Goal: Task Accomplishment & Management: Use online tool/utility

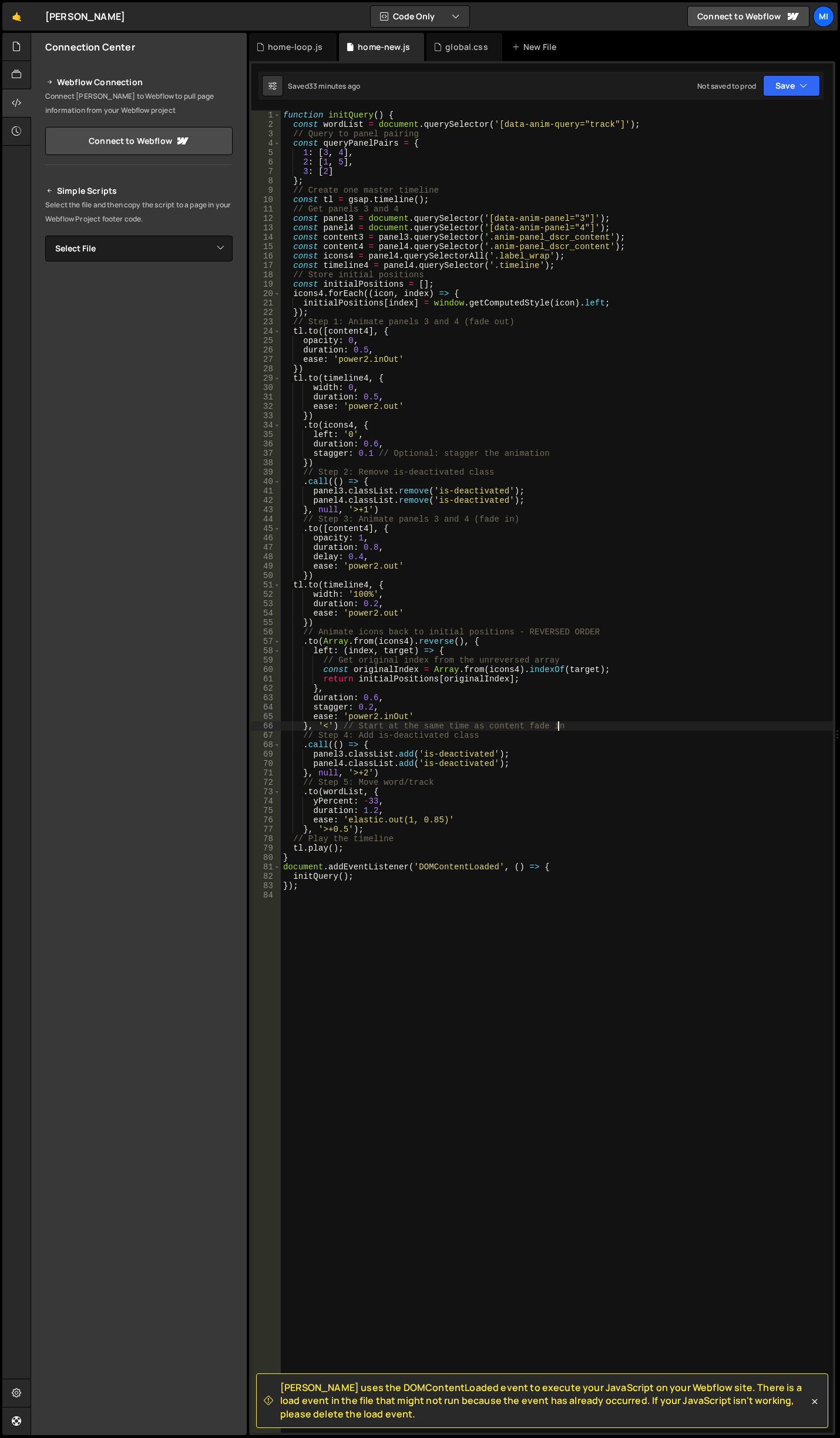
scroll to position [0, 1]
click at [403, 554] on div "function initQuery ( ) { const wordList = document . querySelector ( '[data-ani…" at bounding box center [557, 781] width 552 height 1341
click at [372, 705] on div "function initQuery ( ) { const wordList = document . querySelector ( '[data-ani…" at bounding box center [557, 781] width 552 height 1341
click at [379, 679] on div "function initQuery ( ) { const wordList = document . querySelector ( '[data-ani…" at bounding box center [557, 781] width 552 height 1341
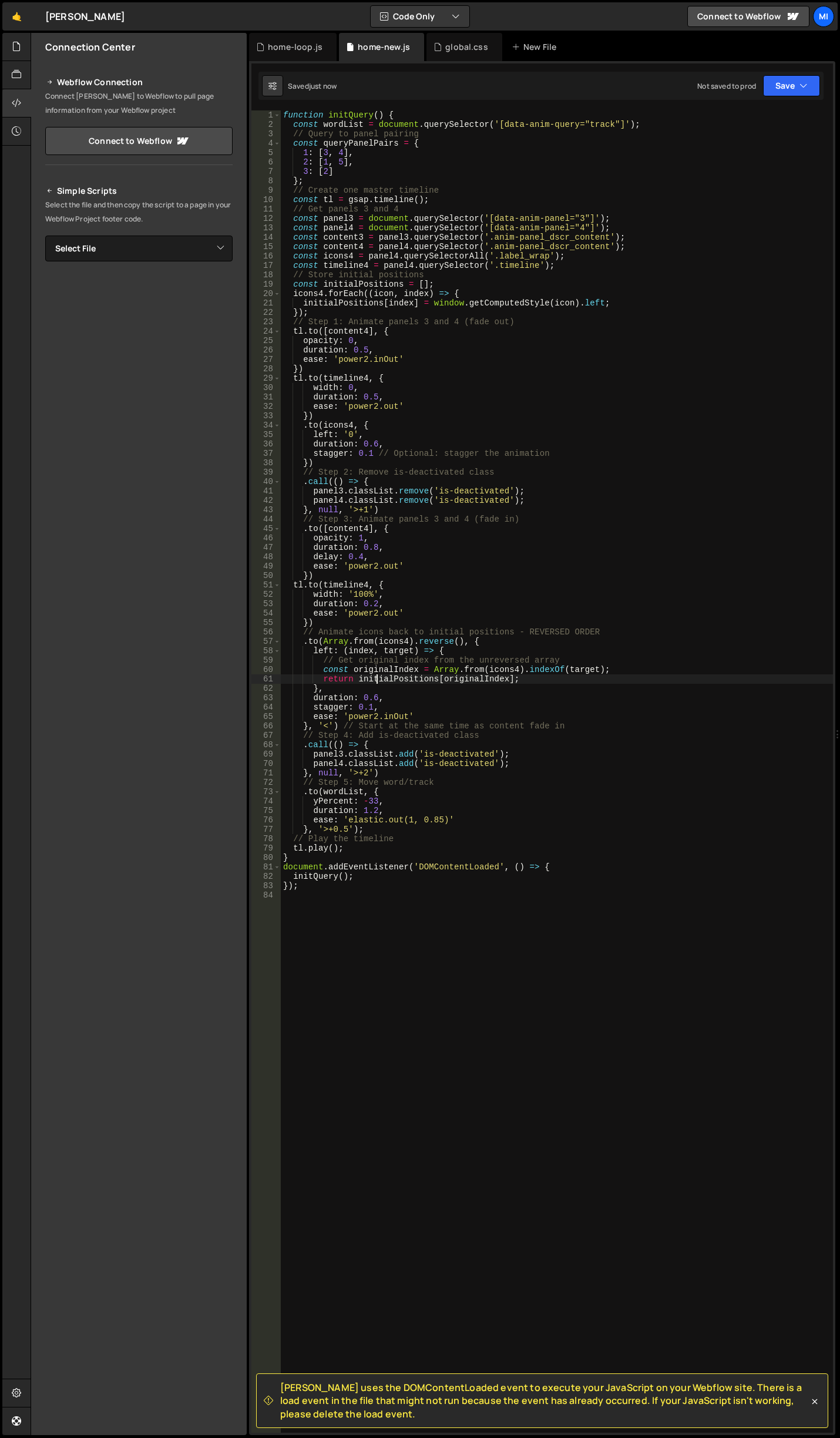
click at [329, 723] on div "function initQuery ( ) { const wordList = document . querySelector ( '[data-ani…" at bounding box center [557, 781] width 552 height 1341
click at [393, 733] on div "function initQuery ( ) { const wordList = document . querySelector ( '[data-ani…" at bounding box center [557, 781] width 552 height 1341
click at [341, 726] on div "function initQuery ( ) { const wordList = document . querySelector ( '[data-ani…" at bounding box center [557, 781] width 552 height 1341
click at [326, 726] on div "function initQuery ( ) { const wordList = document . querySelector ( '[data-ani…" at bounding box center [557, 781] width 552 height 1341
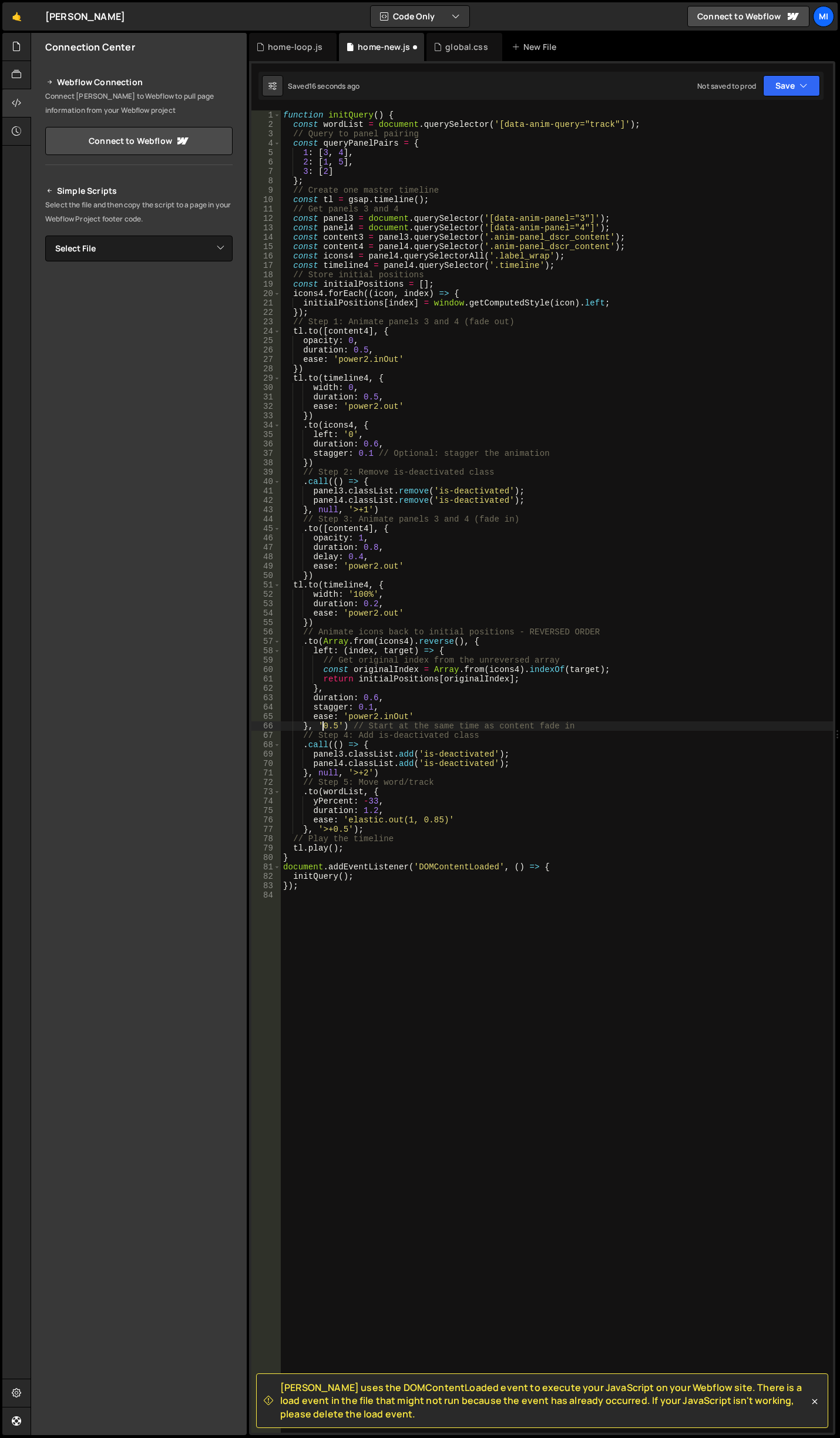
scroll to position [0, 4]
click at [364, 707] on div "function initQuery ( ) { const wordList = document . querySelector ( '[data-ani…" at bounding box center [557, 781] width 552 height 1341
click at [339, 726] on div "function initQuery ( ) { const wordList = document . querySelector ( '[data-ani…" at bounding box center [557, 781] width 552 height 1341
click at [413, 626] on div "function initQuery ( ) { const wordList = document . querySelector ( '[data-ani…" at bounding box center [557, 781] width 552 height 1341
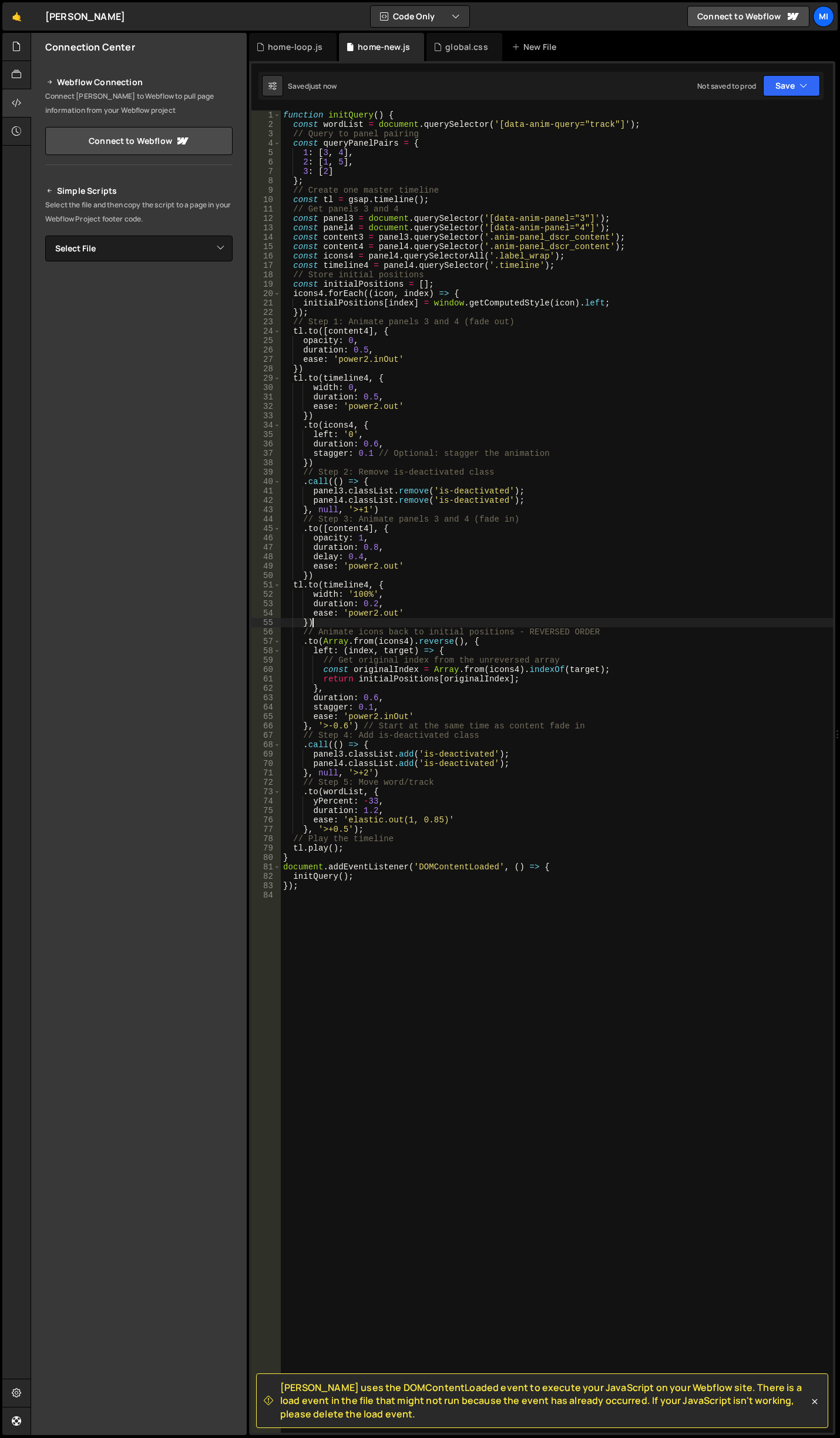
scroll to position [0, 1]
click at [376, 603] on div "function initQuery ( ) { const wordList = document . querySelector ( '[data-ani…" at bounding box center [557, 781] width 552 height 1341
click at [369, 603] on div "function initQuery ( ) { const wordList = document . querySelector ( '[data-ani…" at bounding box center [557, 781] width 552 height 1341
click at [371, 701] on div "function initQuery ( ) { const wordList = document . querySelector ( '[data-ani…" at bounding box center [557, 781] width 552 height 1341
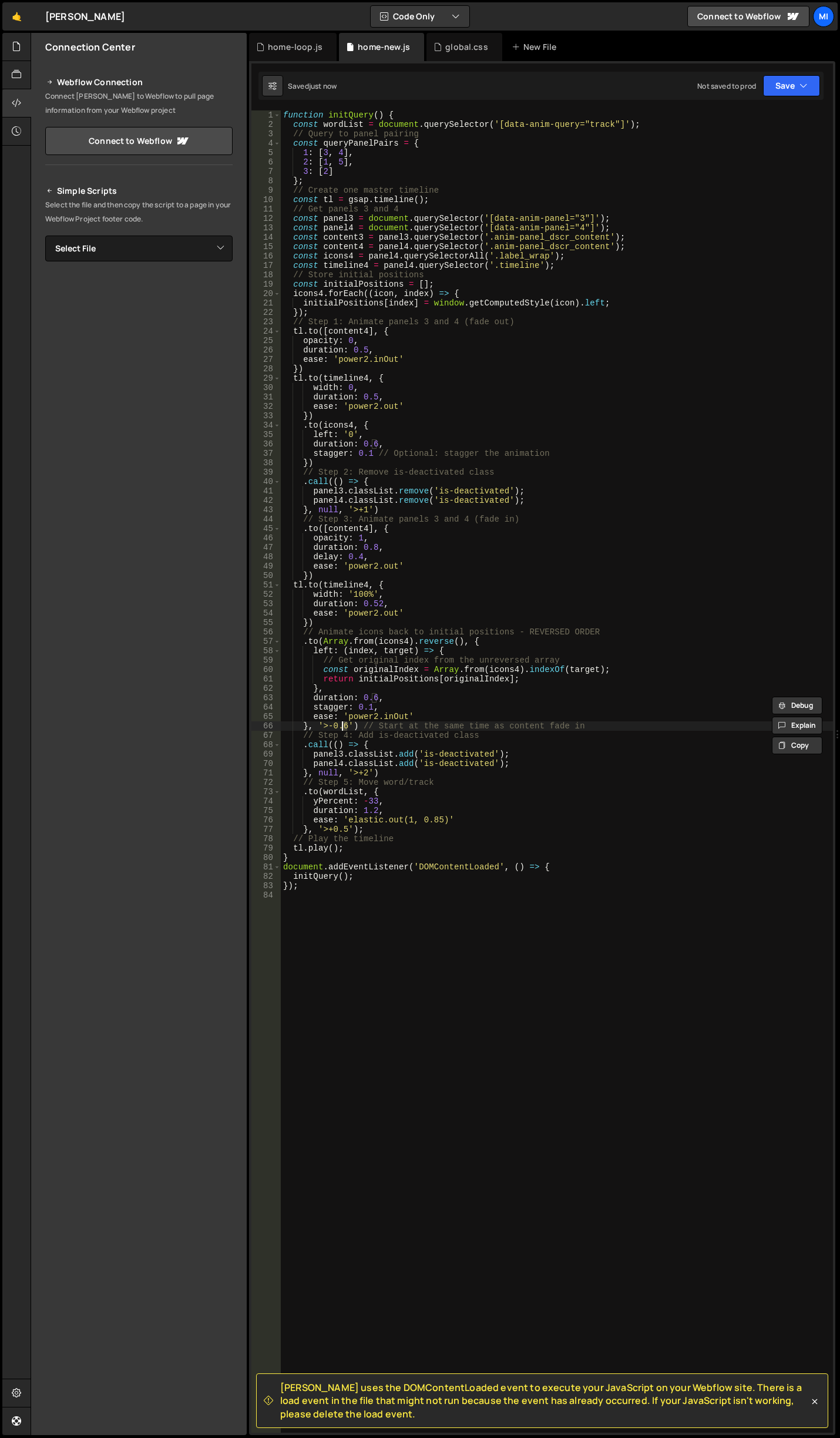
click at [342, 724] on div "function initQuery ( ) { const wordList = document . querySelector ( '[data-ani…" at bounding box center [557, 781] width 552 height 1341
type textarea "}, '>-0.3') // Start at the same time as content fade in"
click at [295, 50] on div "home-loop.js" at bounding box center [295, 47] width 55 height 12
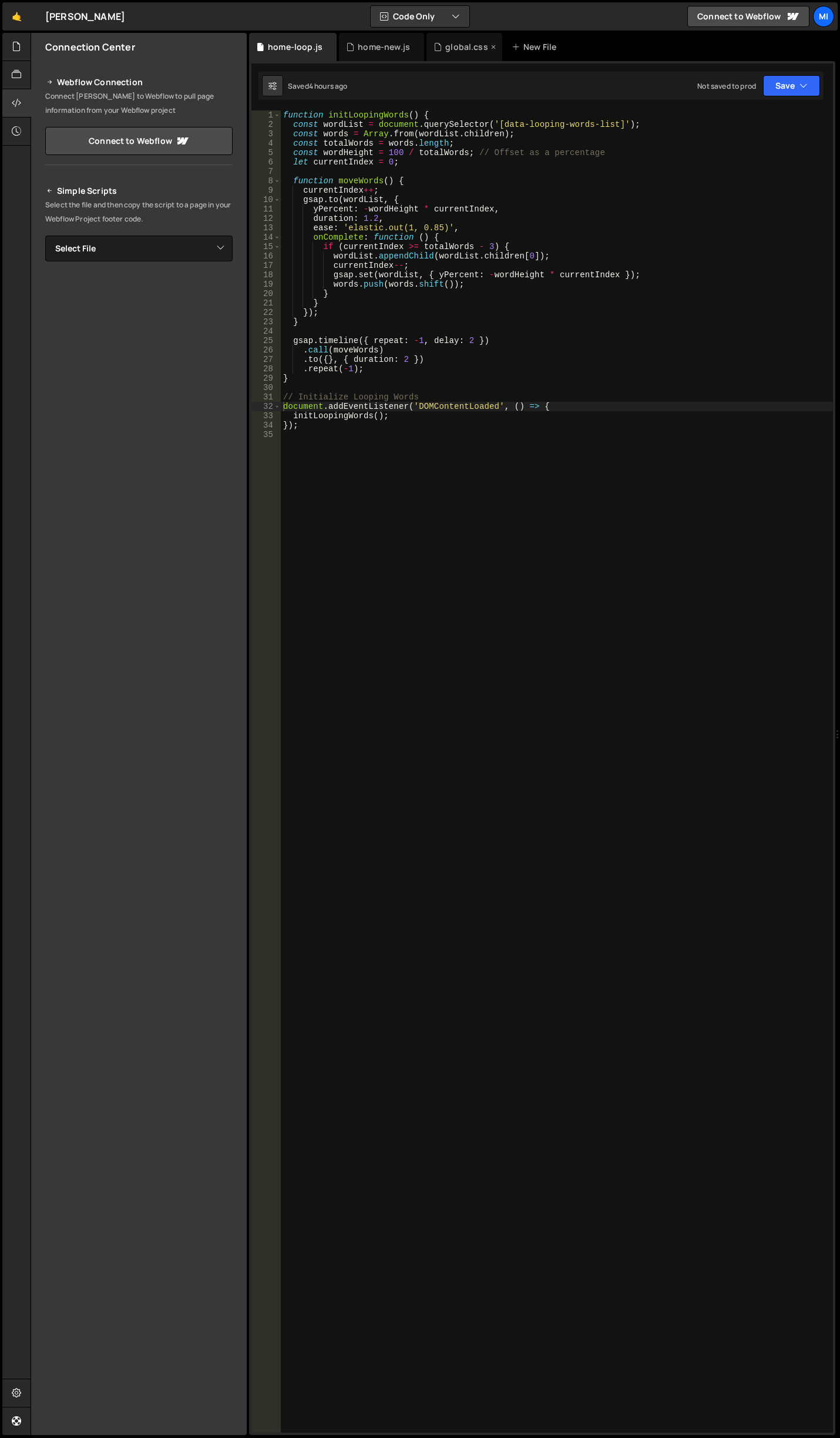
click at [477, 40] on div "global.css" at bounding box center [464, 47] width 76 height 28
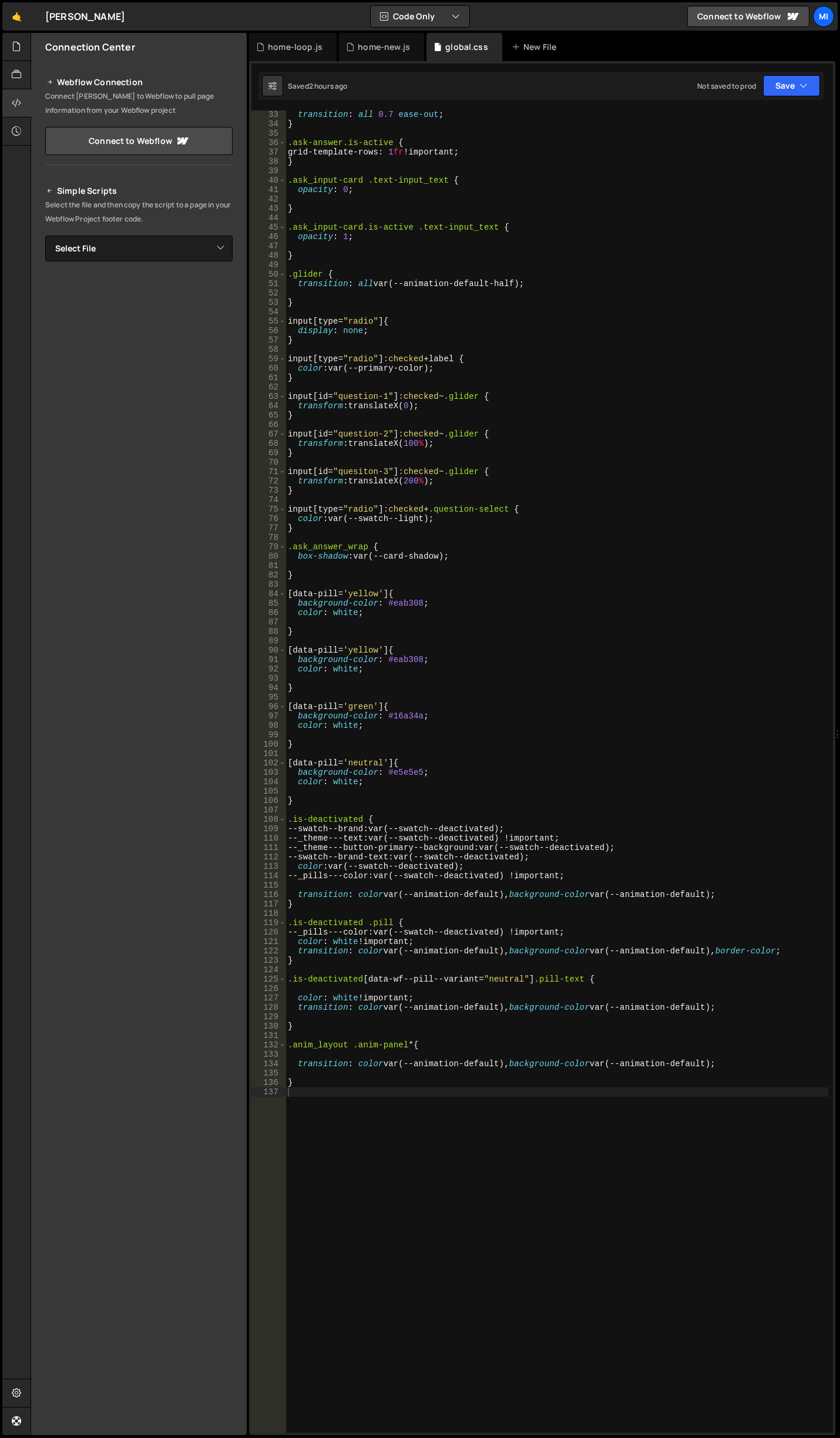
scroll to position [549, 0]
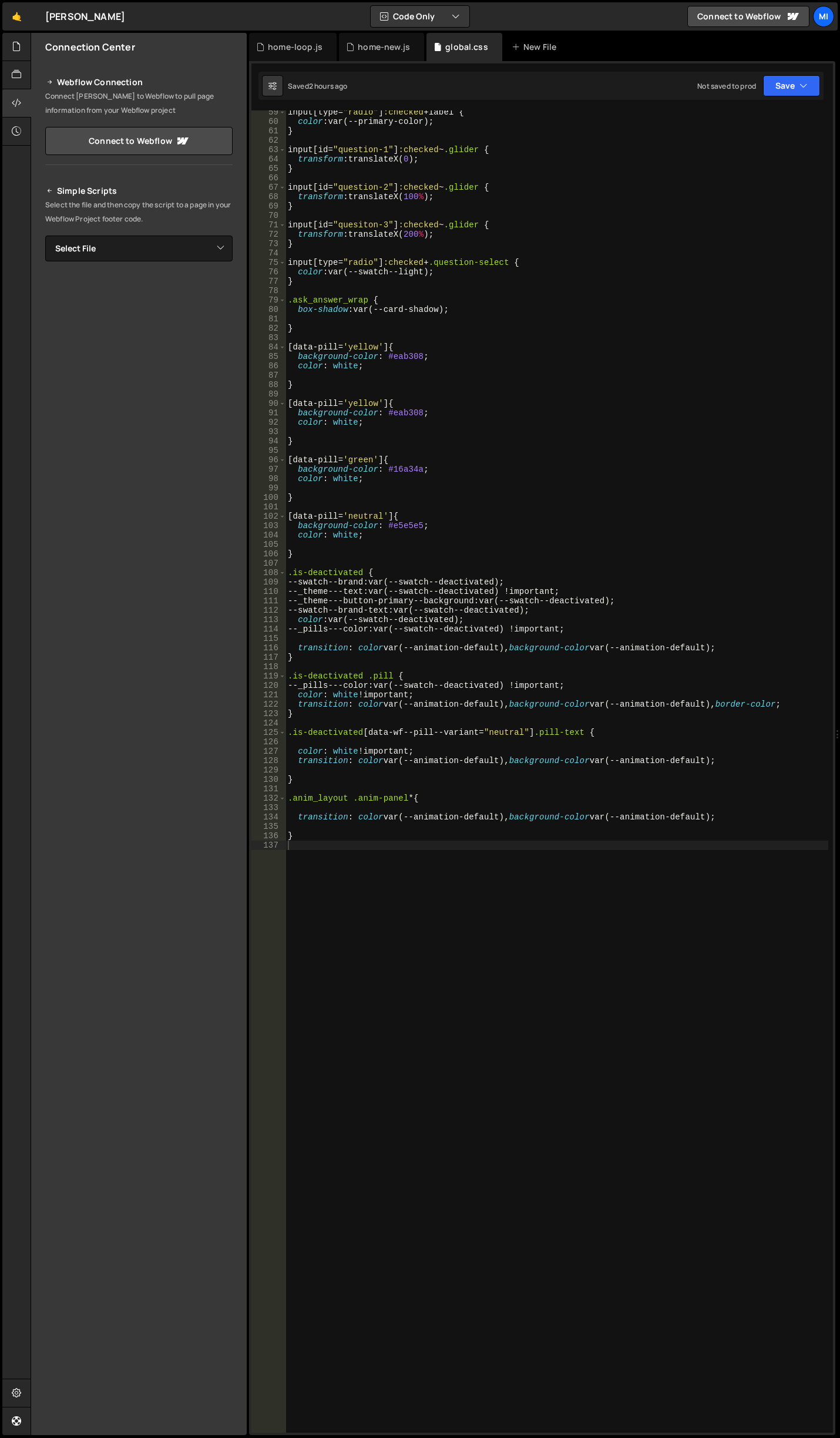
click at [441, 1008] on div "input [ type = " radio " ] :checked + label { color : var(--primary-color) ; } …" at bounding box center [557, 778] width 542 height 1341
paste textarea "anim-panel_border"
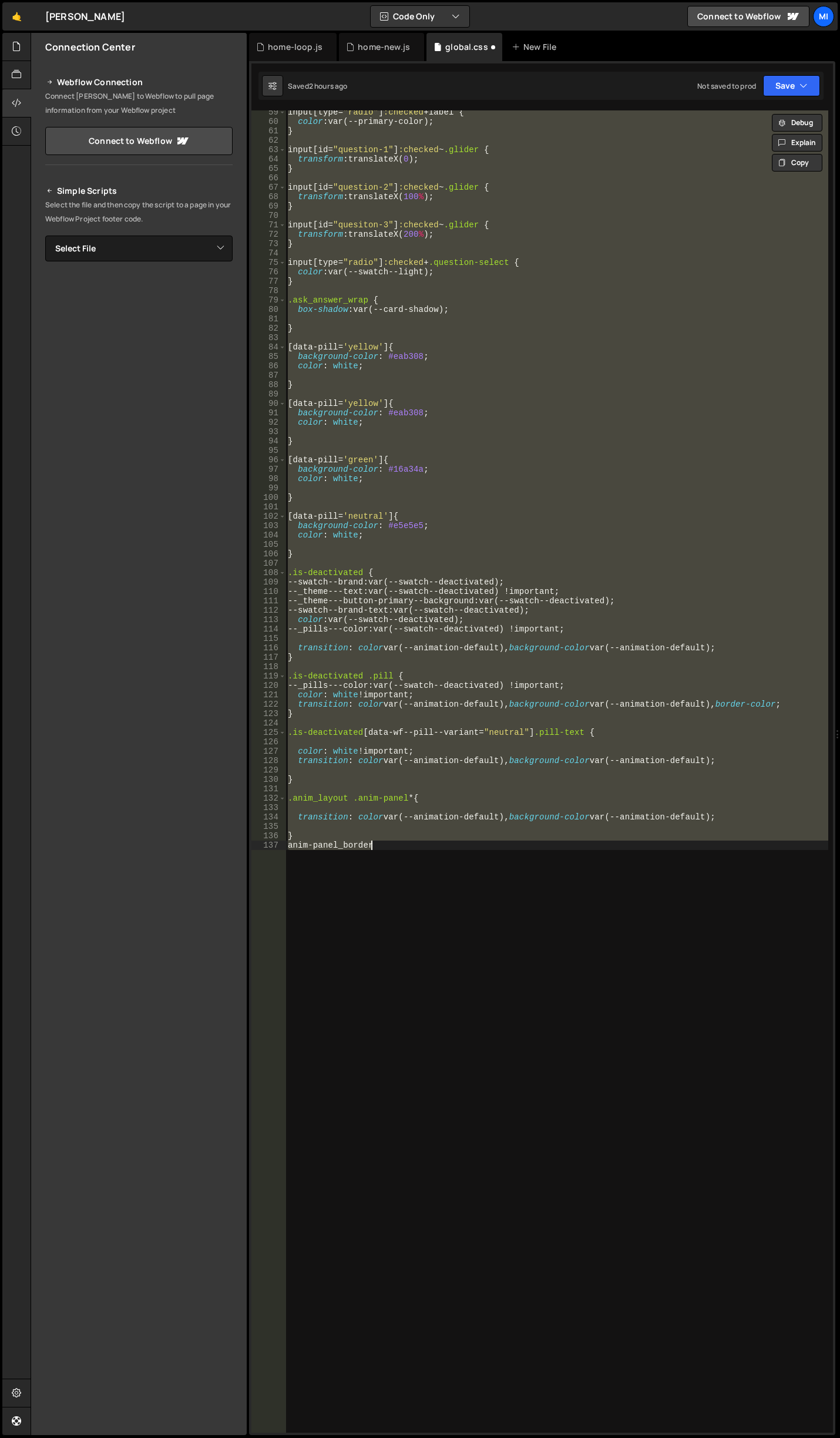
click at [434, 903] on div "input [ type = " radio " ] :checked + label { color : var(--primary-color) ; } …" at bounding box center [557, 772] width 542 height 1322
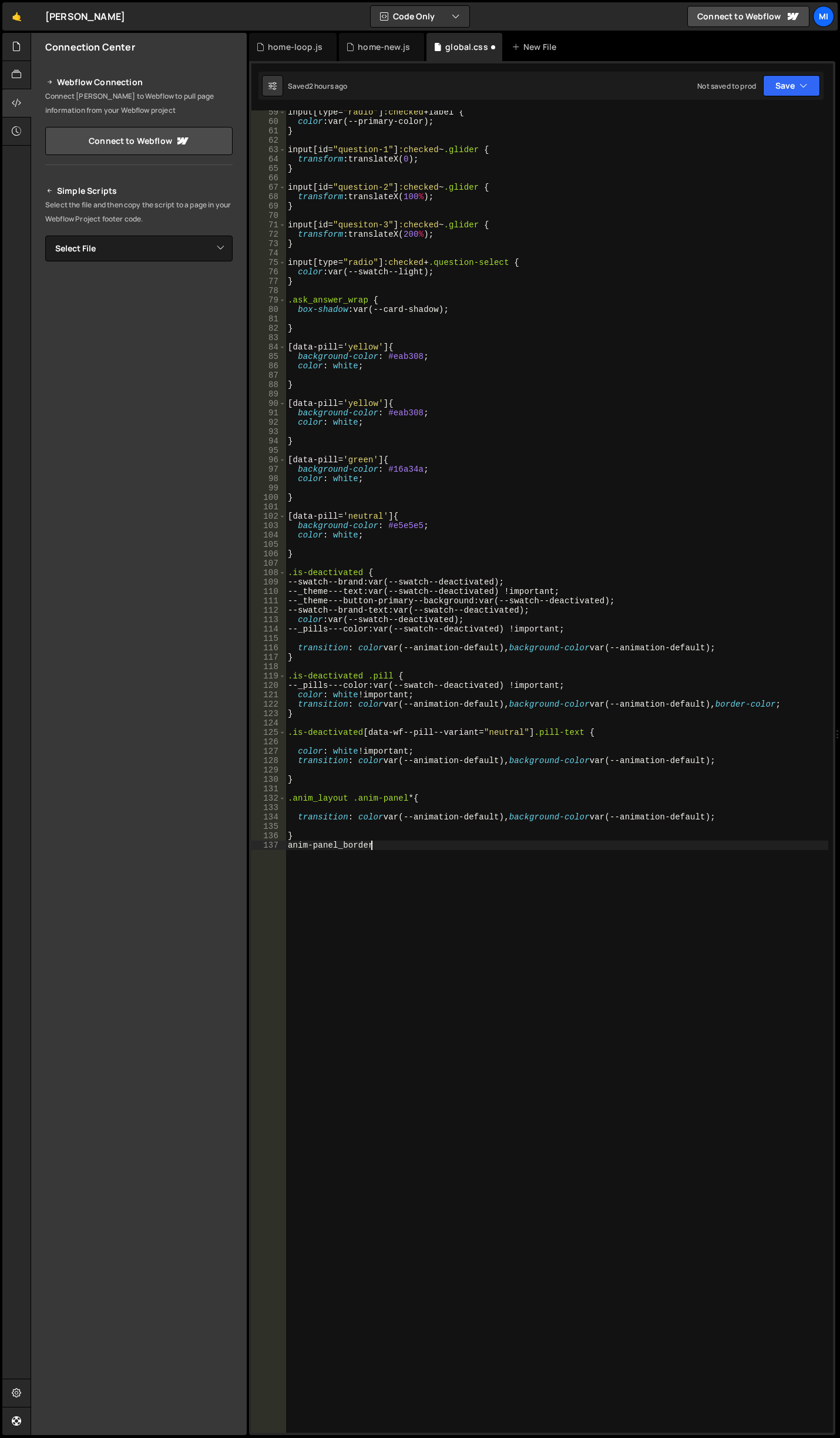
drag, startPoint x: 389, startPoint y: 860, endPoint x: 251, endPoint y: 849, distance: 138.4
click at [239, 851] on div "Files New File Javascript files 0 canvas.js 0 0 home.js 0 0 home-loop.js 0 0" at bounding box center [435, 734] width 809 height 1402
click at [529, 887] on div "input [ type = " radio " ] :checked + label { color : var(--primary-color) ; } …" at bounding box center [557, 778] width 542 height 1341
click at [289, 849] on div "input [ type = " radio " ] :checked + label { color : var(--primary-color) ; } …" at bounding box center [557, 778] width 542 height 1341
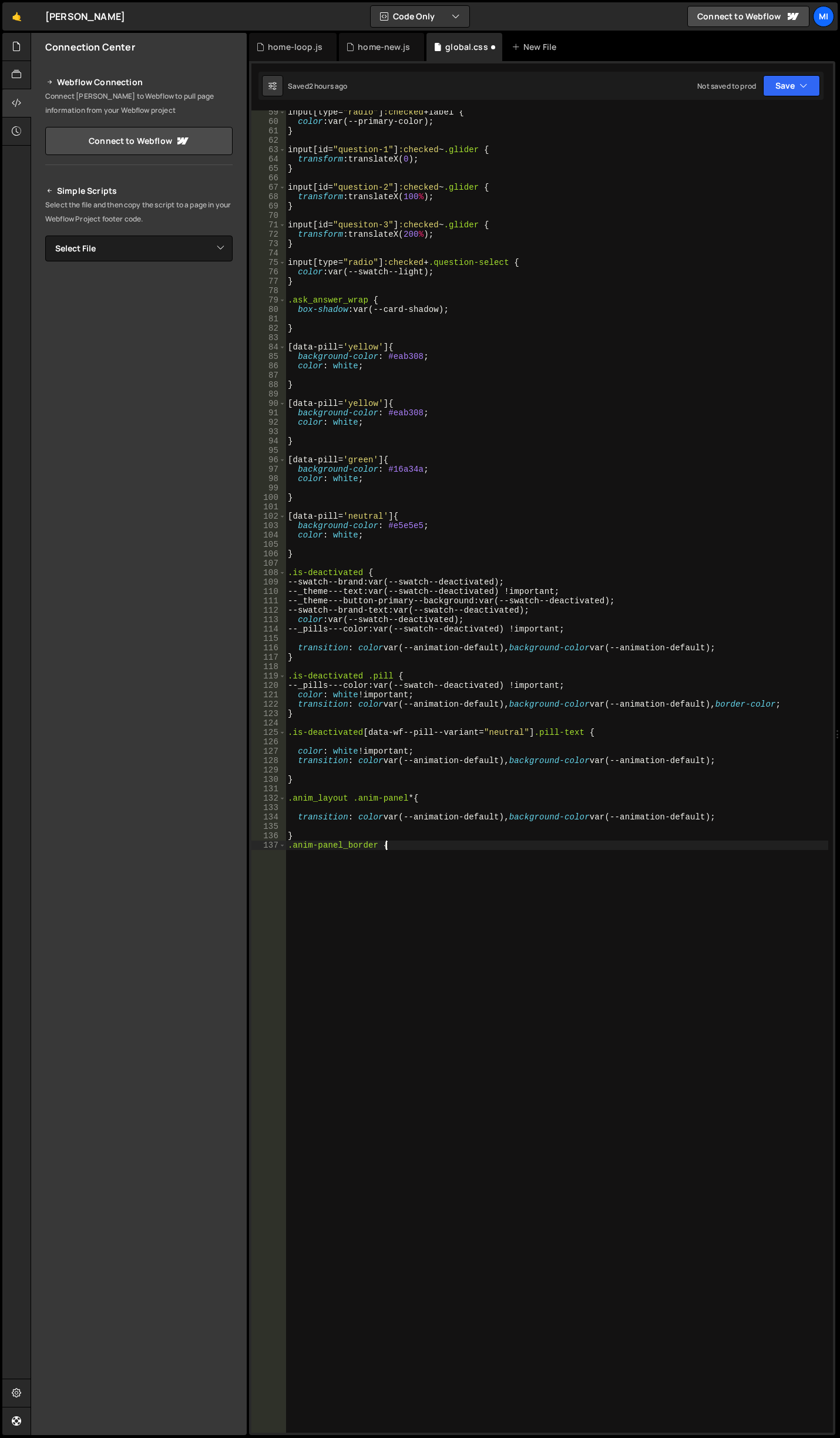
type textarea ".anim-panel_border {}"
click at [419, 1030] on div "input [ type = " radio " ] :checked + label { color : var(--primary-color) ; } …" at bounding box center [557, 778] width 542 height 1341
type textarea "}"
click at [386, 951] on div "input [ type = " radio " ] :checked + label { color : var(--primary-color) ; } …" at bounding box center [557, 778] width 542 height 1341
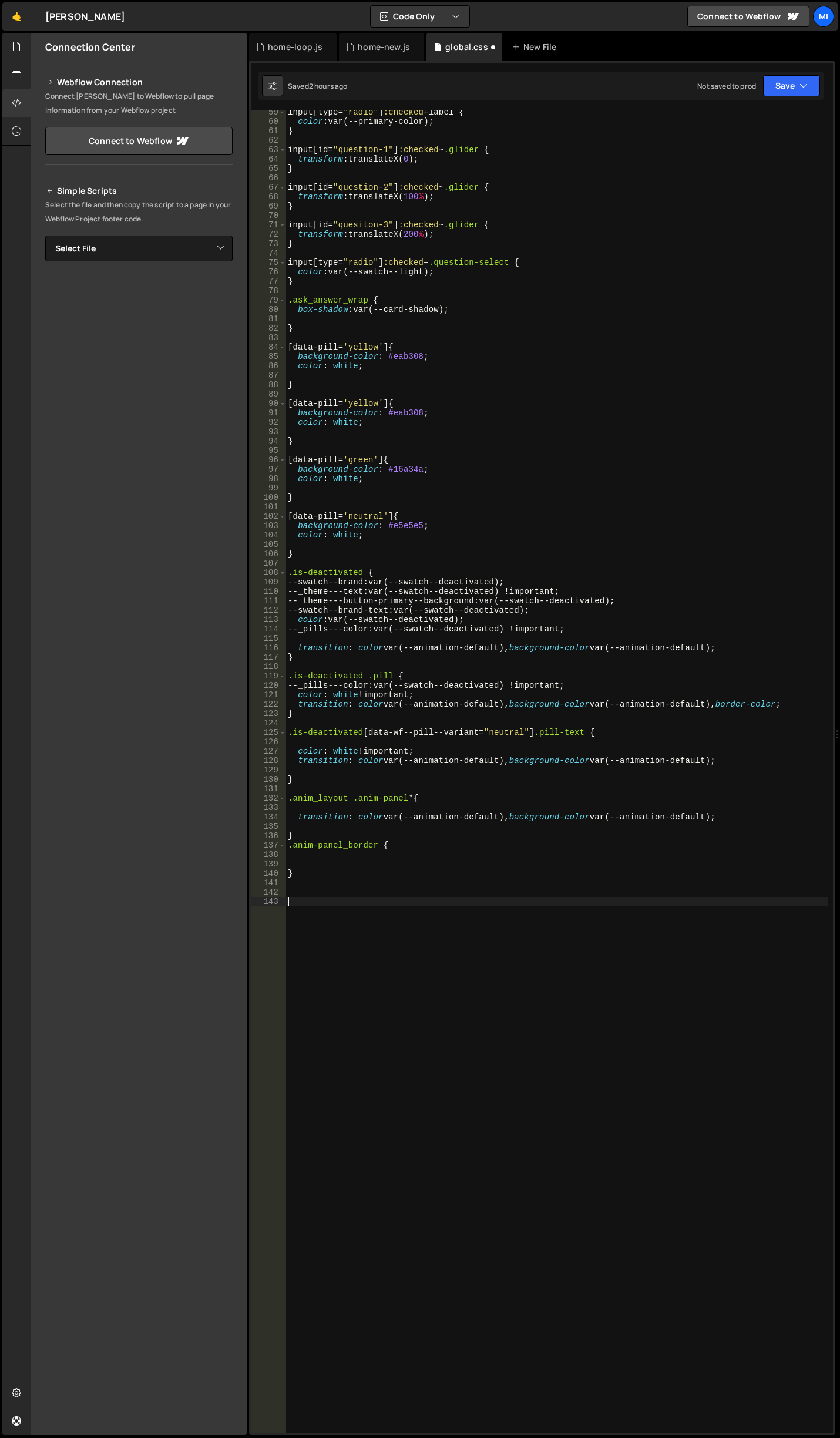
paste textarea ".anim-panel_border {"
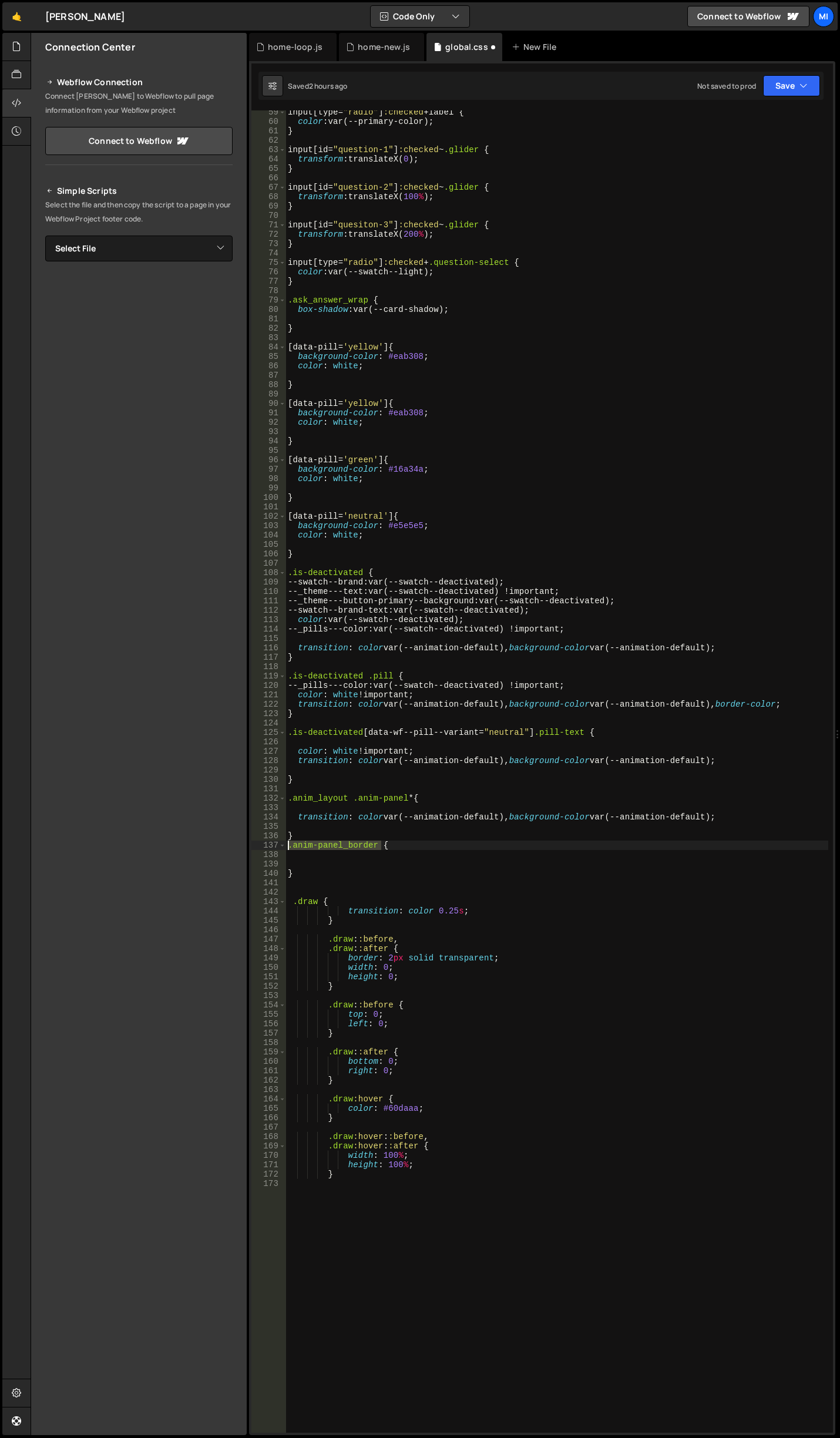
drag, startPoint x: 380, startPoint y: 845, endPoint x: 267, endPoint y: 841, distance: 113.1
click at [267, 841] on div "59 60 61 62 63 64 65 66 67 68 69 70 71 72 73 74 75 76 77 78 79 80 81 82 83 84 8…" at bounding box center [542, 772] width 582 height 1322
drag, startPoint x: 319, startPoint y: 900, endPoint x: 295, endPoint y: 902, distance: 24.1
click at [295, 902] on div "input [ type = " radio " ] :checked + label { color : var(--primary-color) ; } …" at bounding box center [557, 778] width 542 height 1341
paste textarea ".anim-panel_border"
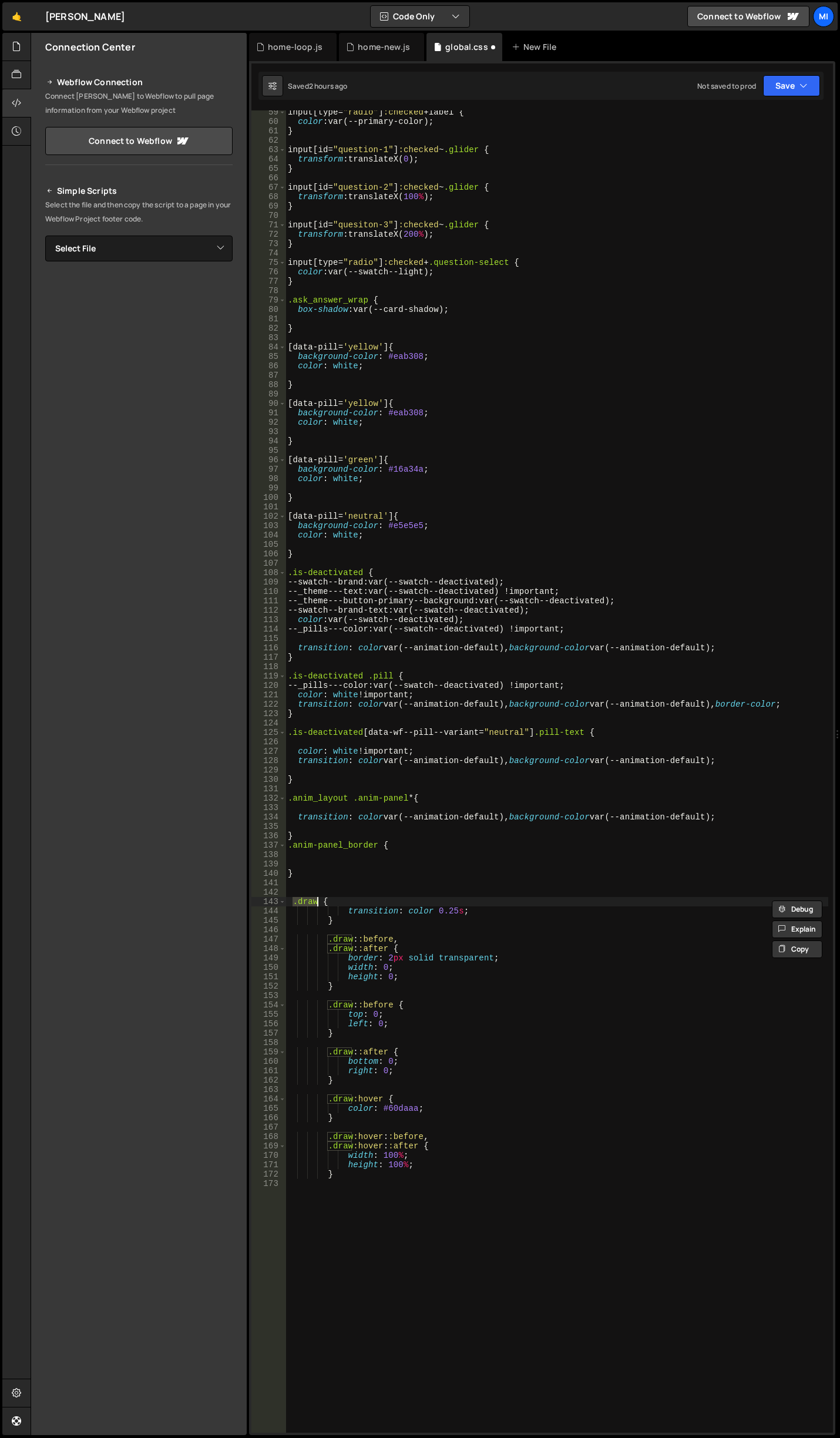
drag, startPoint x: 294, startPoint y: 900, endPoint x: 318, endPoint y: 900, distance: 24.0
click at [318, 900] on div "input [ type = " radio " ] :checked + label { color : var(--primary-color) ; } …" at bounding box center [557, 778] width 542 height 1341
paste textarea "anim-panel_border"
drag, startPoint x: 350, startPoint y: 937, endPoint x: 329, endPoint y: 939, distance: 21.1
click at [329, 939] on div "input [ type = " radio " ] :checked + label { color : var(--primary-color) ; } …" at bounding box center [557, 778] width 542 height 1341
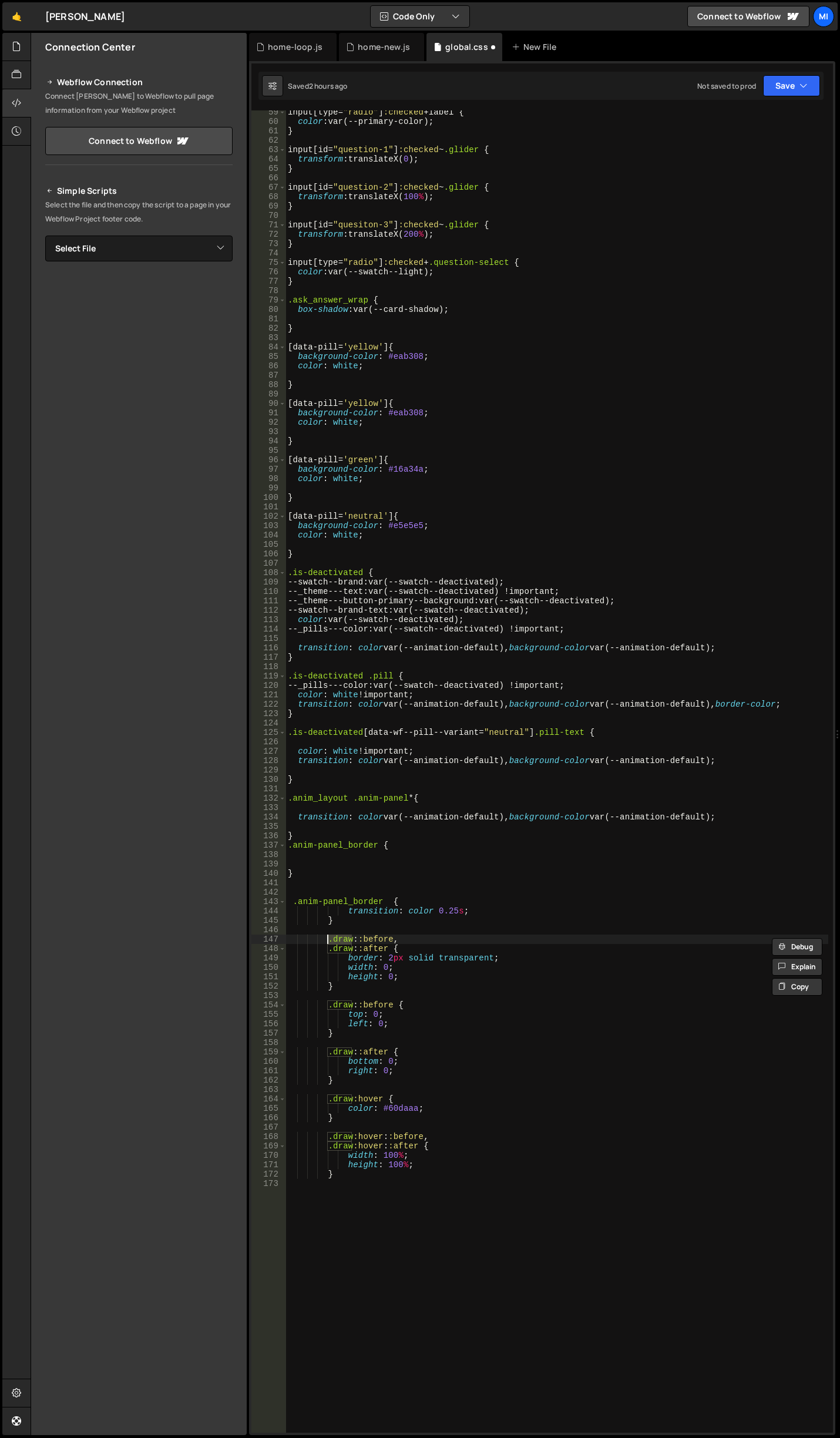
paste textarea "anim-panel_border"
drag, startPoint x: 325, startPoint y: 947, endPoint x: 350, endPoint y: 944, distance: 25.2
click at [350, 944] on div "input [ type = " radio " ] :checked + label { color : var(--primary-color) ; } …" at bounding box center [557, 778] width 542 height 1341
paste textarea "anim-panel_border"
drag, startPoint x: 325, startPoint y: 1005, endPoint x: 350, endPoint y: 1003, distance: 25.1
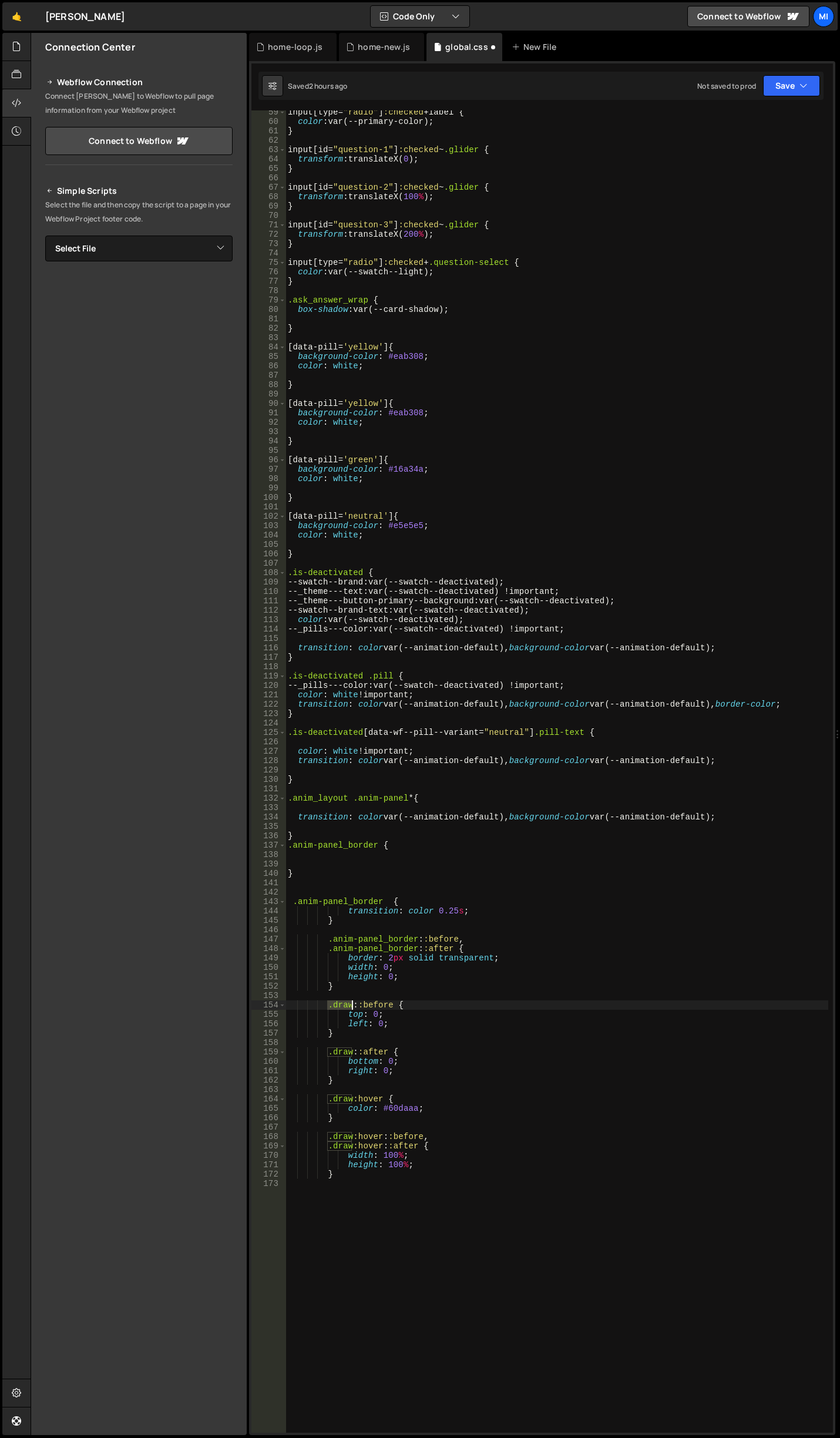
click at [350, 1003] on div "input [ type = " radio " ] :checked + label { color : var(--primary-color) ; } …" at bounding box center [557, 778] width 542 height 1341
paste textarea "anim-panel_border"
drag, startPoint x: 324, startPoint y: 1049, endPoint x: 350, endPoint y: 1049, distance: 26.0
click at [350, 1049] on div "input [ type = " radio " ] :checked + label { color : var(--primary-color) ; } …" at bounding box center [557, 778] width 542 height 1341
paste textarea "anim-panel_border"
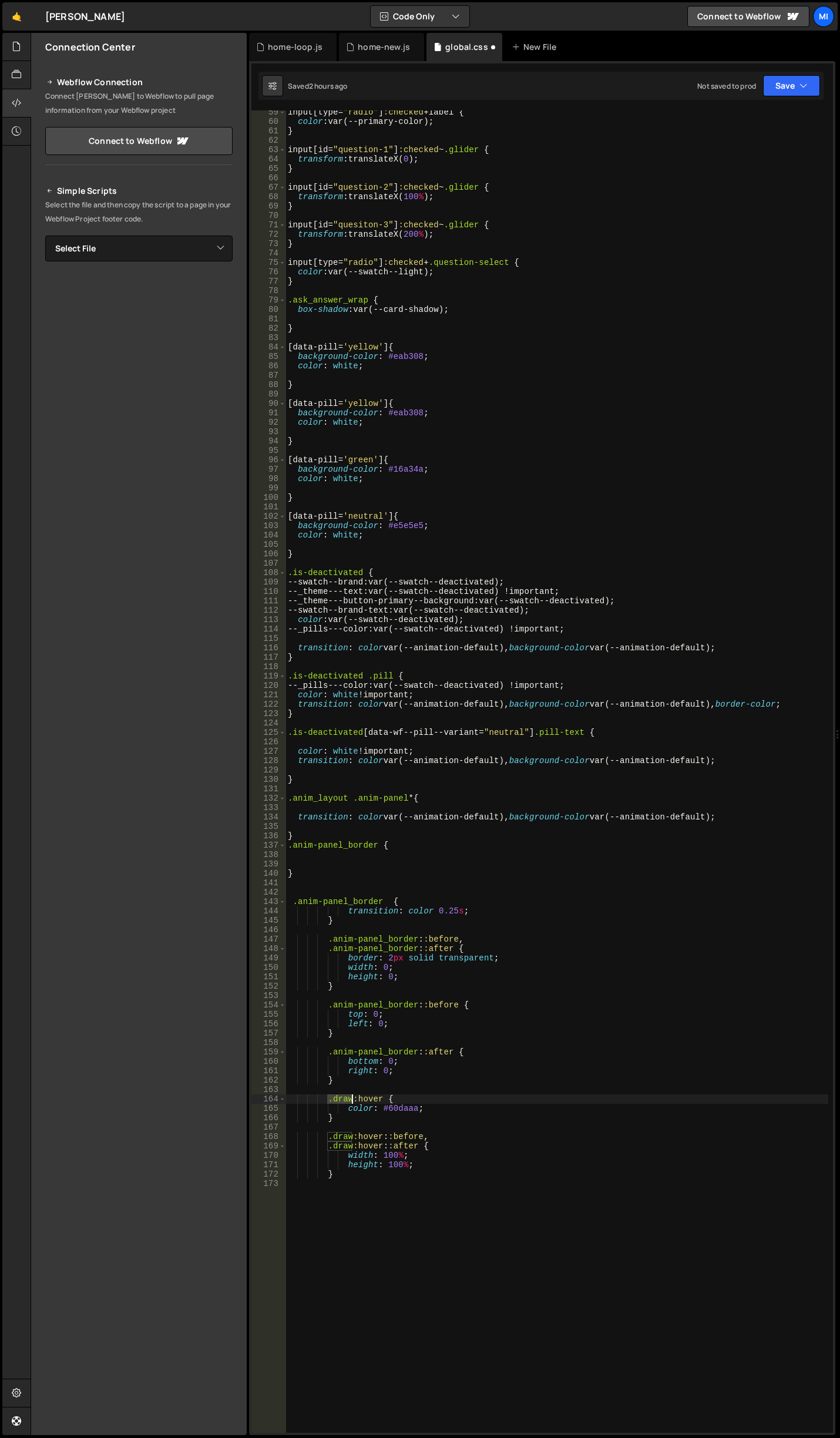
drag, startPoint x: 328, startPoint y: 1097, endPoint x: 352, endPoint y: 1097, distance: 24.0
click at [352, 1097] on div "input [ type = " radio " ] :checked + label { color : var(--primary-color) ; } …" at bounding box center [557, 778] width 542 height 1341
paste textarea "anim-panel_border"
drag, startPoint x: 329, startPoint y: 1138, endPoint x: 349, endPoint y: 1138, distance: 20.0
click at [349, 1138] on div "input [ type = " radio " ] :checked + label { color : var(--primary-color) ; } …" at bounding box center [557, 778] width 542 height 1341
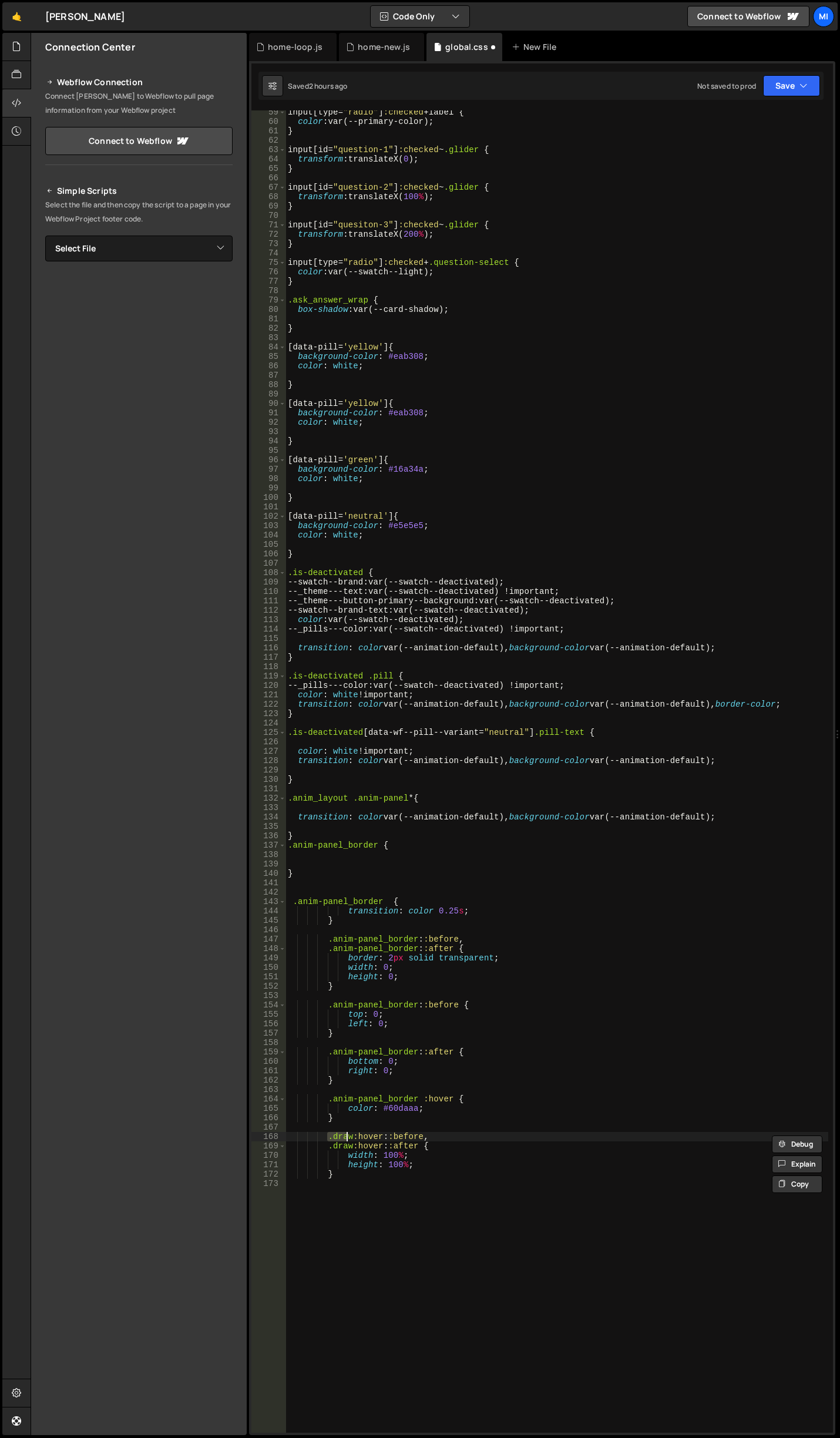
paste textarea "anim-panel_border"
drag, startPoint x: 325, startPoint y: 1144, endPoint x: 351, endPoint y: 1144, distance: 26.0
click at [351, 1144] on div "input [ type = " radio " ] :checked + label { color : var(--primary-color) ; } …" at bounding box center [557, 778] width 542 height 1341
paste textarea "anim-panel_border"
type textarea "}"
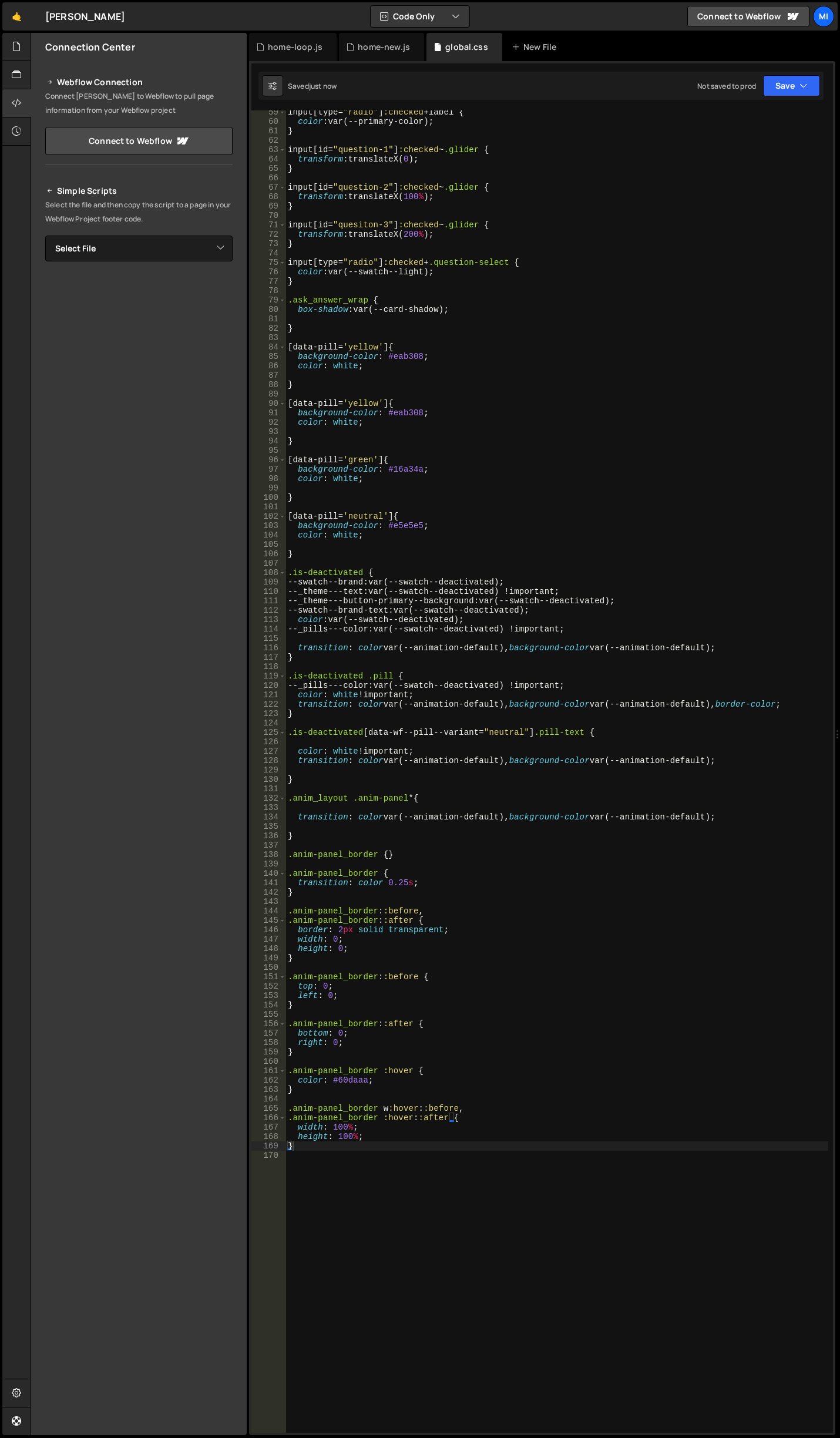
click at [418, 1279] on div "input [ type = " radio " ] :checked + label { color : var(--primary-color) ; } …" at bounding box center [557, 778] width 542 height 1341
paste textarea "}"
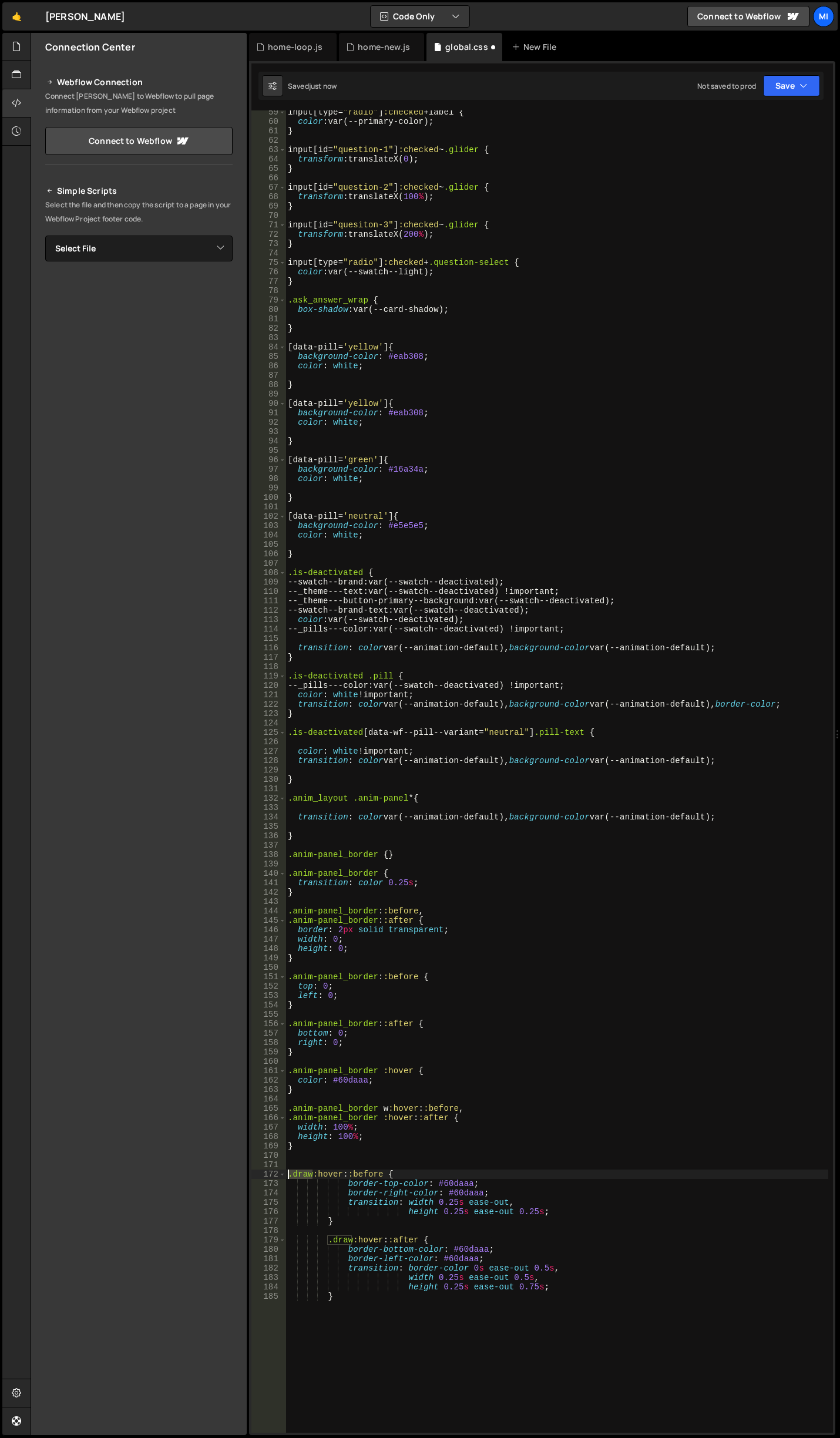
drag, startPoint x: 314, startPoint y: 1175, endPoint x: 277, endPoint y: 1173, distance: 37.1
click at [277, 1173] on div "} 59 60 61 62 63 64 65 66 67 68 69 70 71 72 73 74 75 76 77 78 79 80 81 82 83 84…" at bounding box center [542, 772] width 582 height 1322
paste textarea "anim-panel_border"
drag, startPoint x: 352, startPoint y: 1238, endPoint x: 327, endPoint y: 1238, distance: 25.0
click at [327, 1238] on div "input [ type = " radio " ] :checked + label { color : var(--primary-color) ; } …" at bounding box center [557, 778] width 542 height 1341
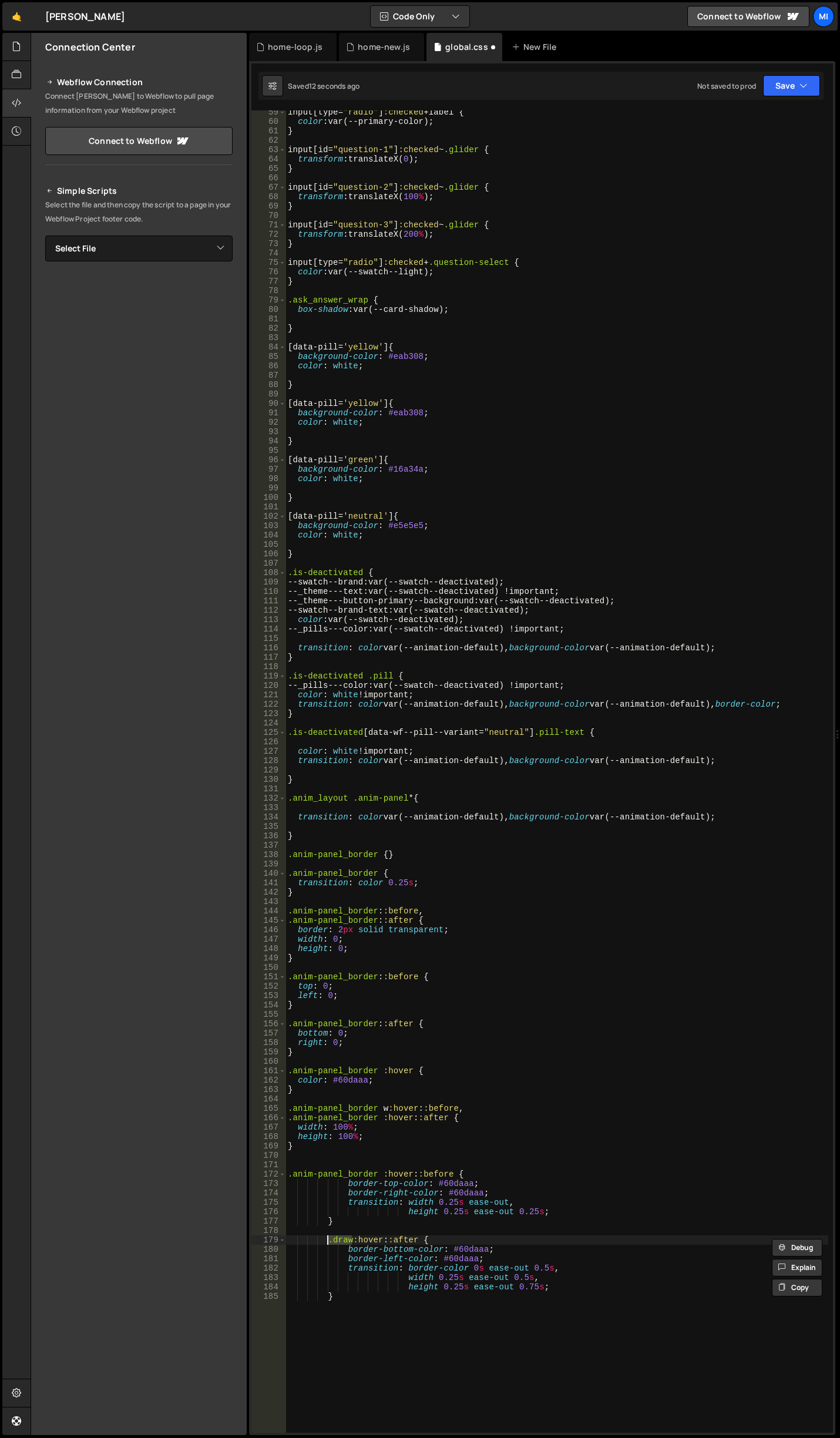
paste textarea "anim-panel_border"
type textarea "border-bottom-color: #60daaa;"
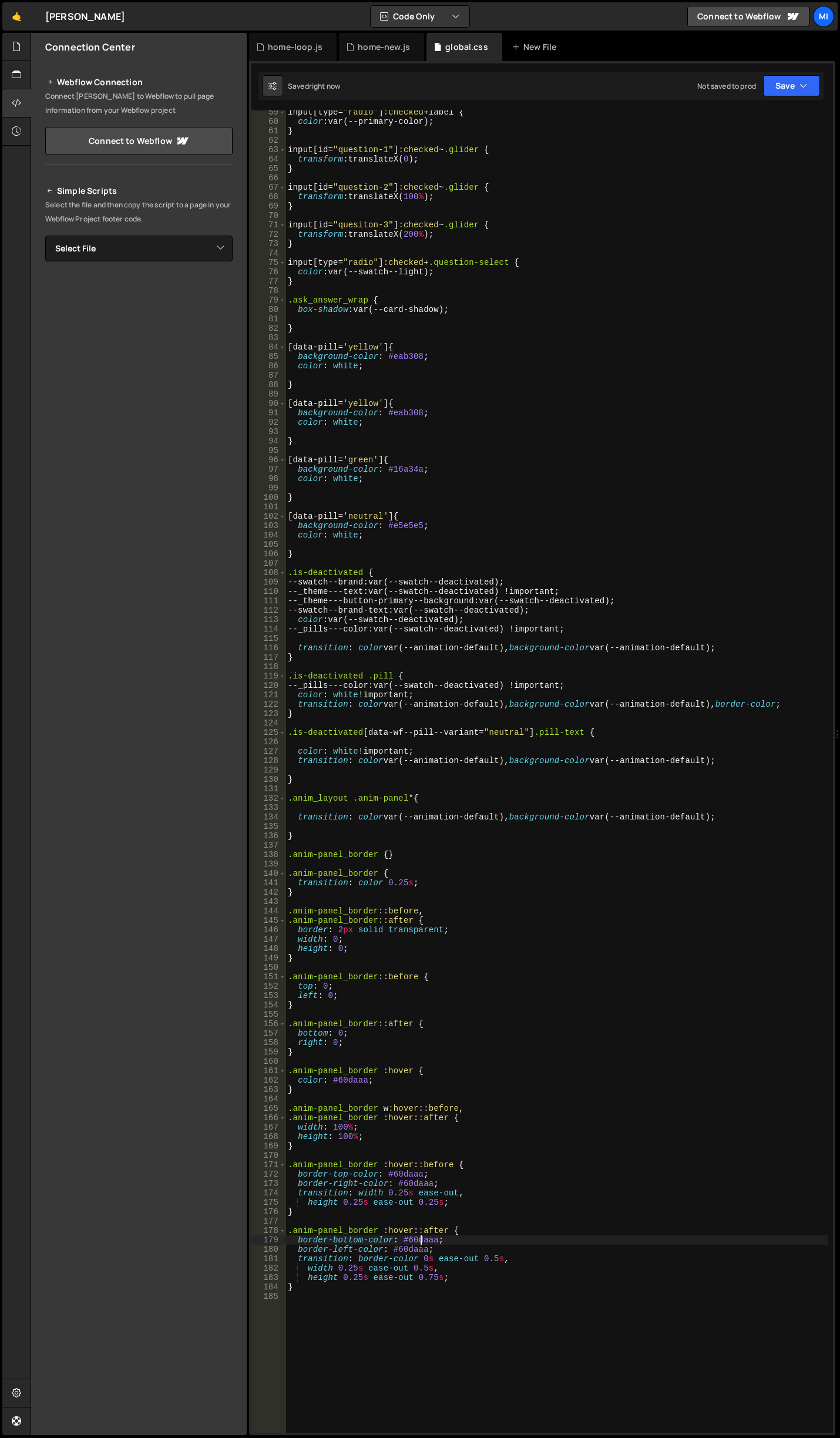
click at [542, 1100] on div "input [ type = " radio " ] :checked + label { color : var(--primary-color) ; } …" at bounding box center [557, 778] width 542 height 1341
click at [388, 1106] on div "input [ type = " radio " ] :checked + label { color : var(--primary-color) ; } …" at bounding box center [557, 778] width 542 height 1341
click at [469, 1113] on div "input [ type = " radio " ] :checked + label { color : var(--primary-color) ; } …" at bounding box center [557, 778] width 542 height 1341
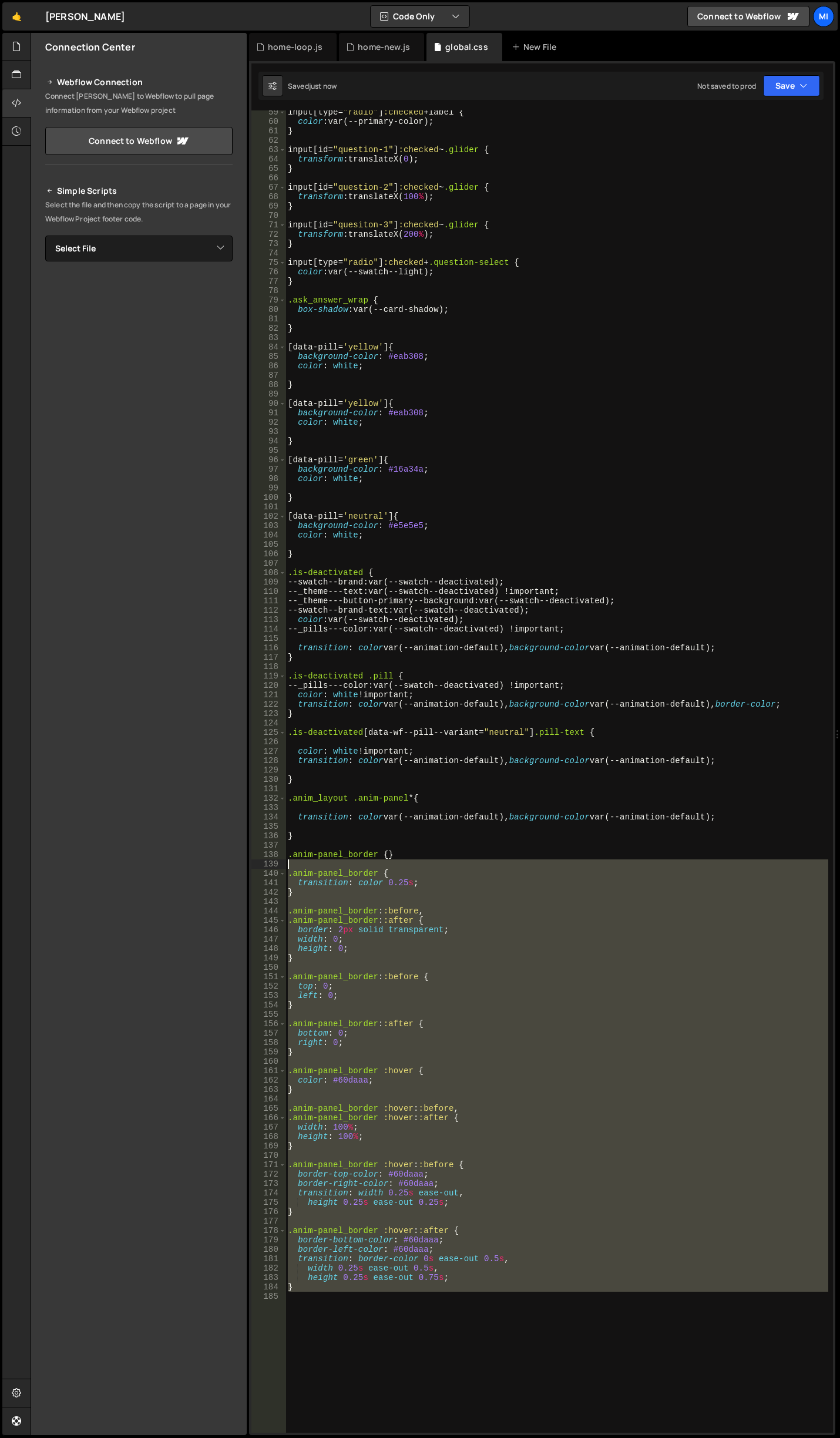
drag, startPoint x: 310, startPoint y: 1300, endPoint x: 245, endPoint y: 867, distance: 437.9
click at [245, 867] on div "Files New File Javascript files 0 canvas.js 0 0 home.js 0 0 home-loop.js 0 0" at bounding box center [435, 734] width 809 height 1402
type textarea ".anim-panel_border {"
click at [393, 859] on div "input [ type = " radio " ] :checked + label { color : var(--primary-color) ; } …" at bounding box center [557, 772] width 542 height 1322
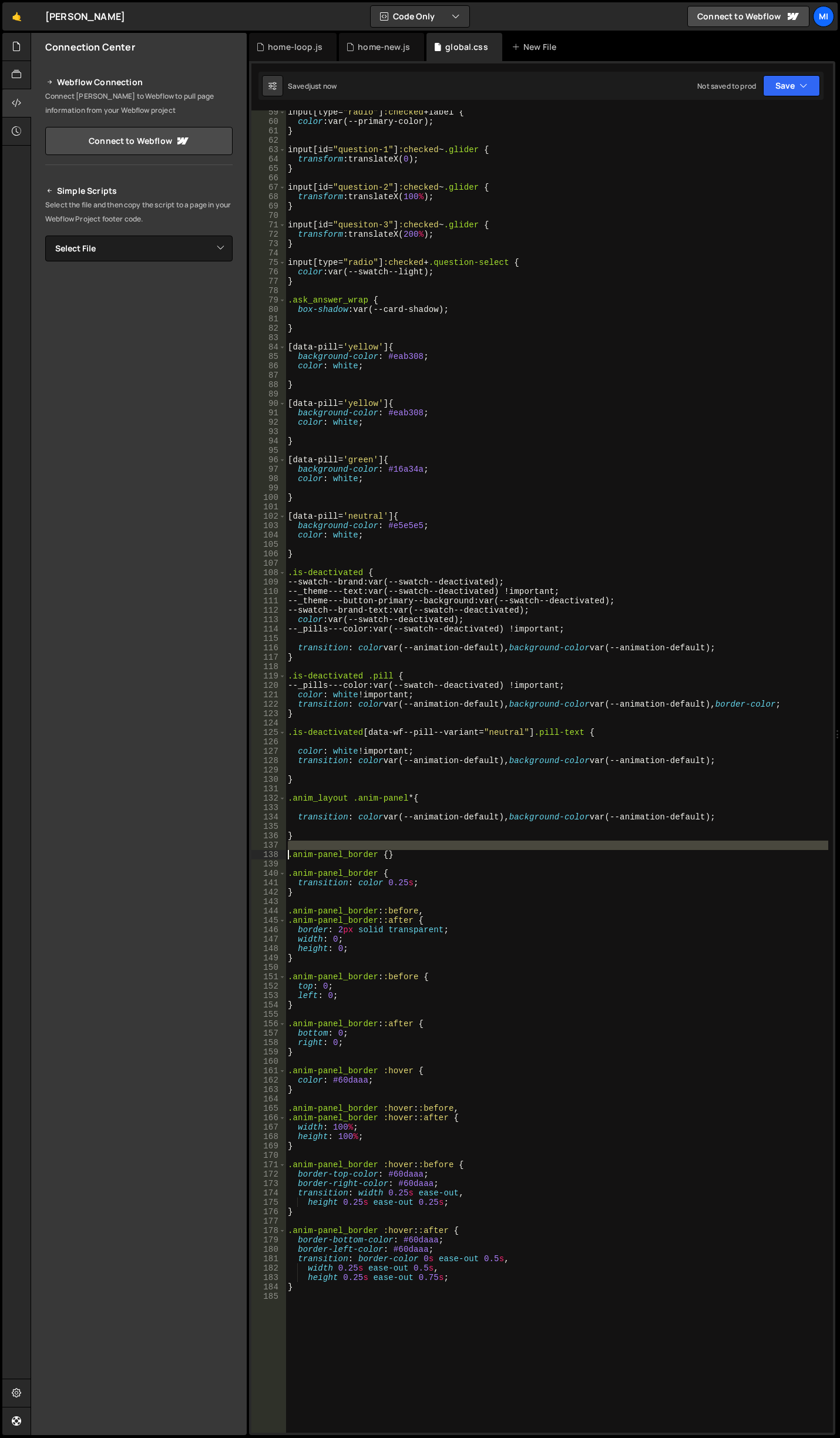
drag, startPoint x: 423, startPoint y: 847, endPoint x: 271, endPoint y: 859, distance: 152.5
click at [271, 859] on div "59 60 61 62 63 64 65 66 67 68 69 70 71 72 73 74 75 76 77 78 79 80 81 82 83 84 8…" at bounding box center [542, 772] width 582 height 1322
click at [410, 872] on div "input [ type = " radio " ] :checked + label { color : var(--primary-color) ; } …" at bounding box center [557, 778] width 542 height 1341
drag, startPoint x: 416, startPoint y: 855, endPoint x: 271, endPoint y: 854, distance: 145.0
click at [271, 854] on div ".anim-panel_border { 59 60 61 62 63 64 65 66 67 68 69 70 71 72 73 74 75 76 77 7…" at bounding box center [542, 772] width 582 height 1322
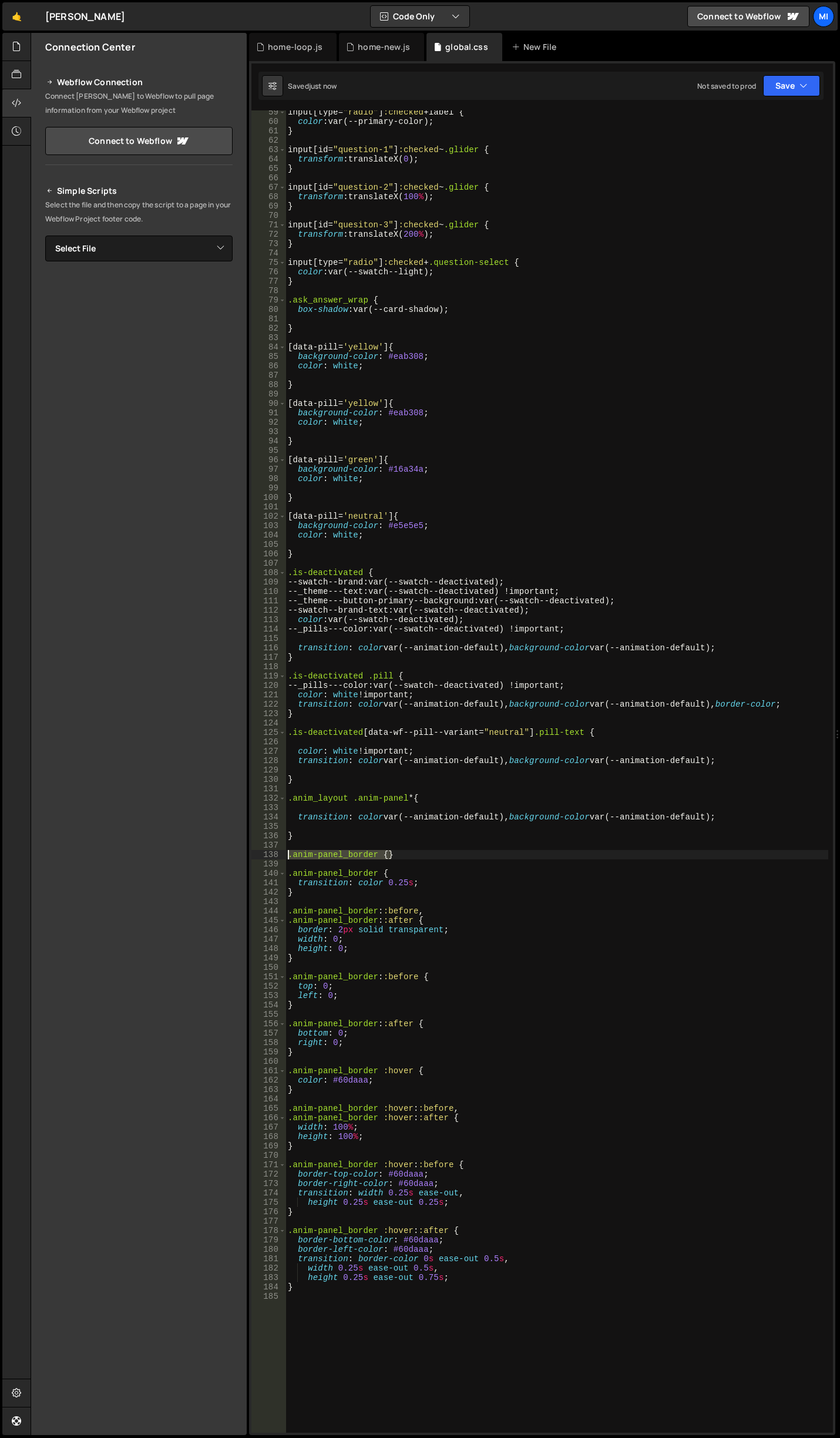
type textarea ".anim-panel_border {}"
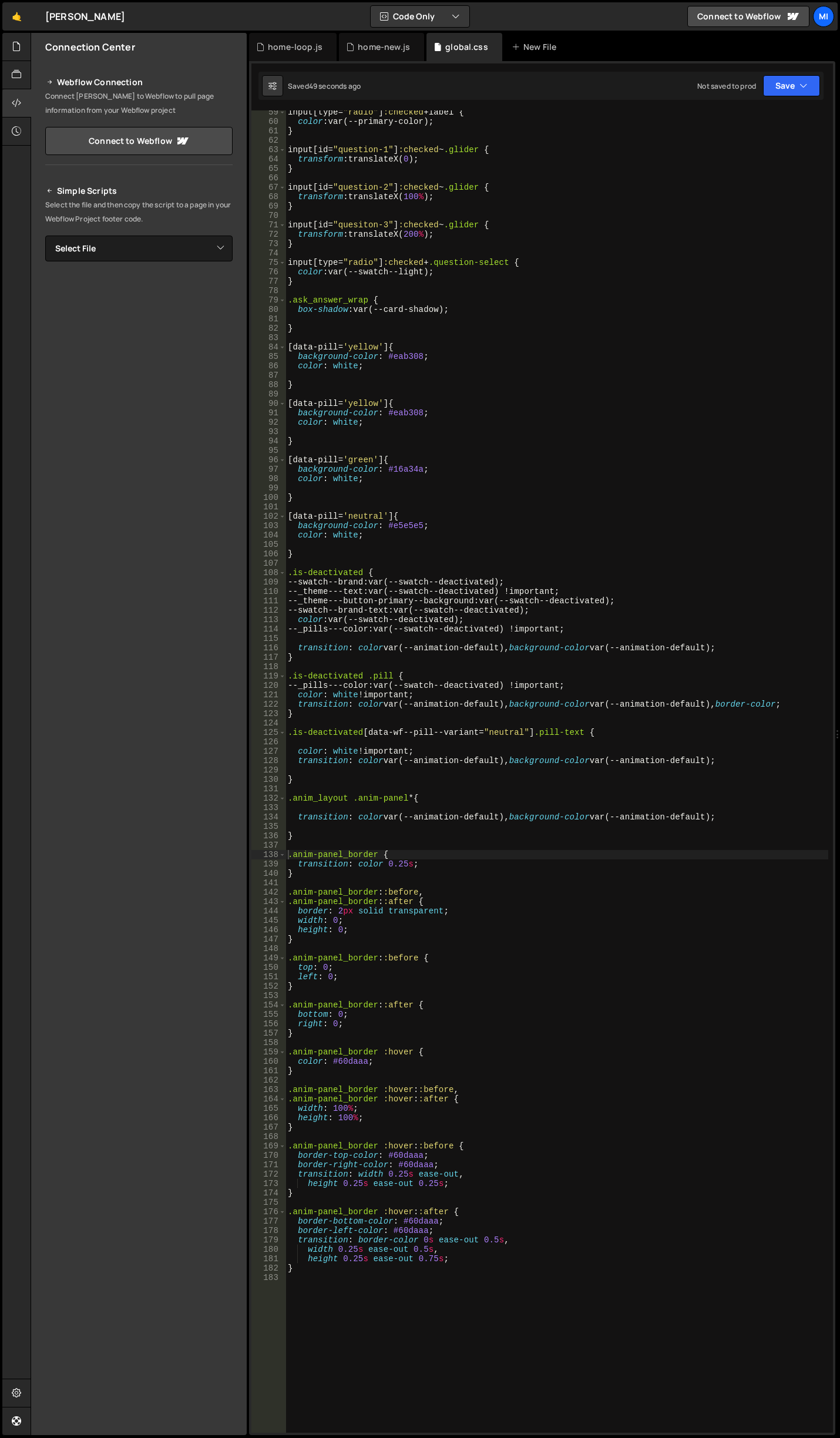
click at [657, 1103] on div "input [ type = " radio " ] :checked + label { color : var(--primary-color) ; } …" at bounding box center [557, 778] width 542 height 1341
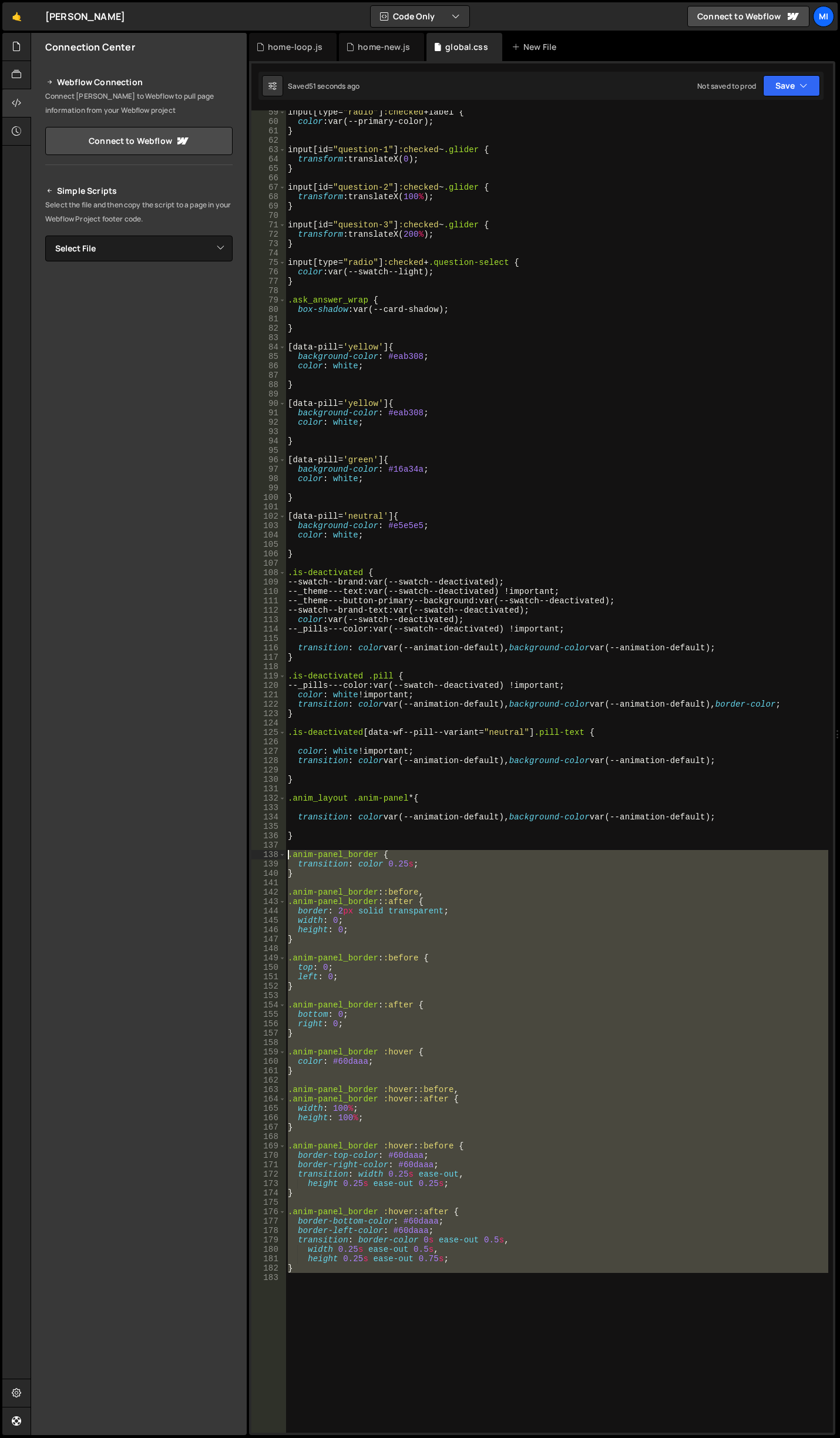
drag, startPoint x: 310, startPoint y: 1301, endPoint x: 223, endPoint y: 856, distance: 453.4
click at [223, 856] on div "Files New File Javascript files 0 canvas.js 0 0 home.js 0 0 home-loop.js 0 0" at bounding box center [435, 734] width 809 height 1402
type textarea ".anim-panel_border { transition: color 0.25s;"
click at [344, 1323] on div "input [ type = " radio " ] :checked + label { color : var(--primary-color) ; } …" at bounding box center [557, 772] width 542 height 1322
drag, startPoint x: 330, startPoint y: 1303, endPoint x: 253, endPoint y: 859, distance: 450.6
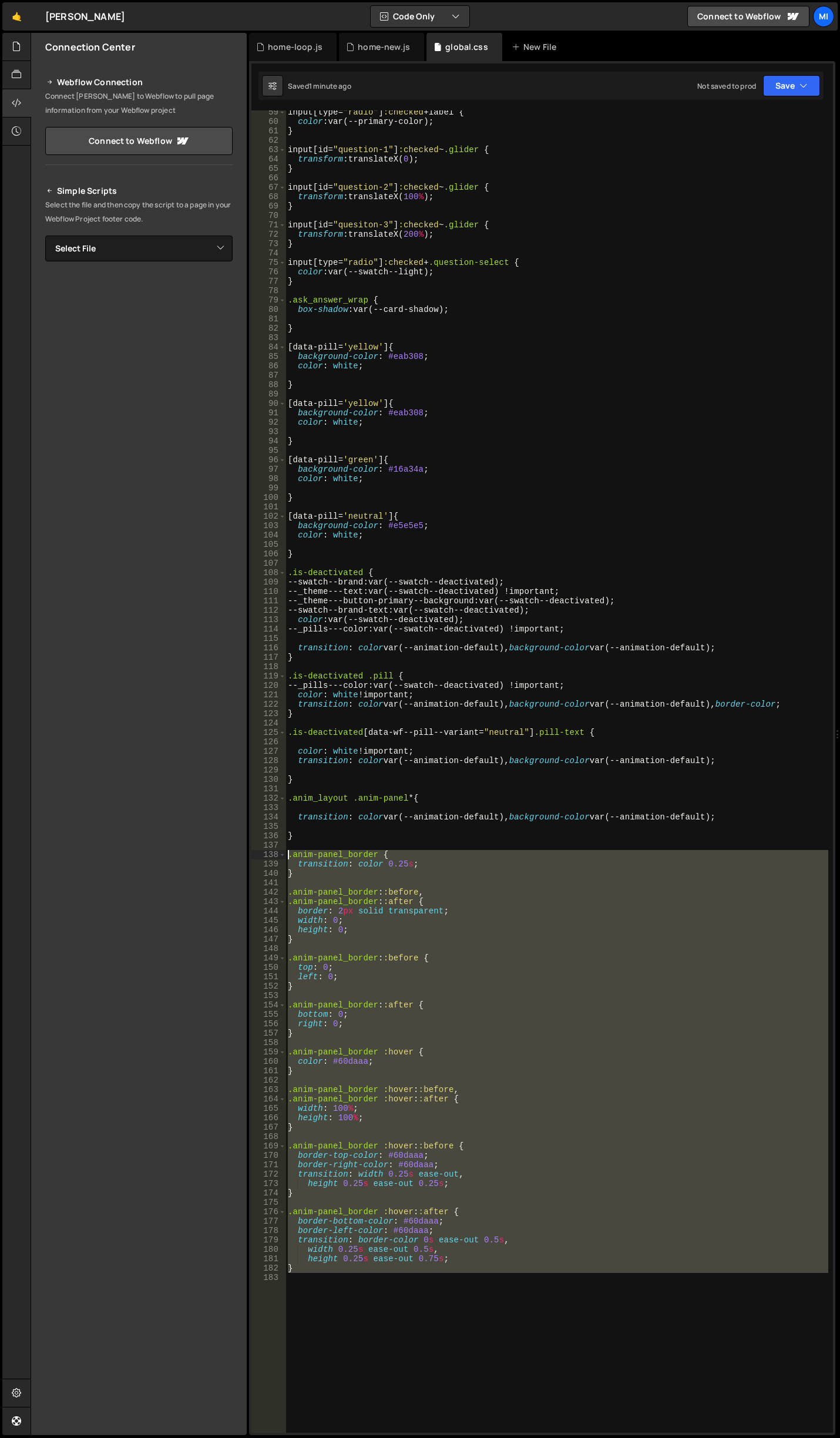
click at [253, 859] on div "59 60 61 62 63 64 65 66 67 68 69 70 71 72 73 74 75 76 77 78 79 80 81 82 83 84 8…" at bounding box center [542, 772] width 582 height 1322
paste textarea "}"
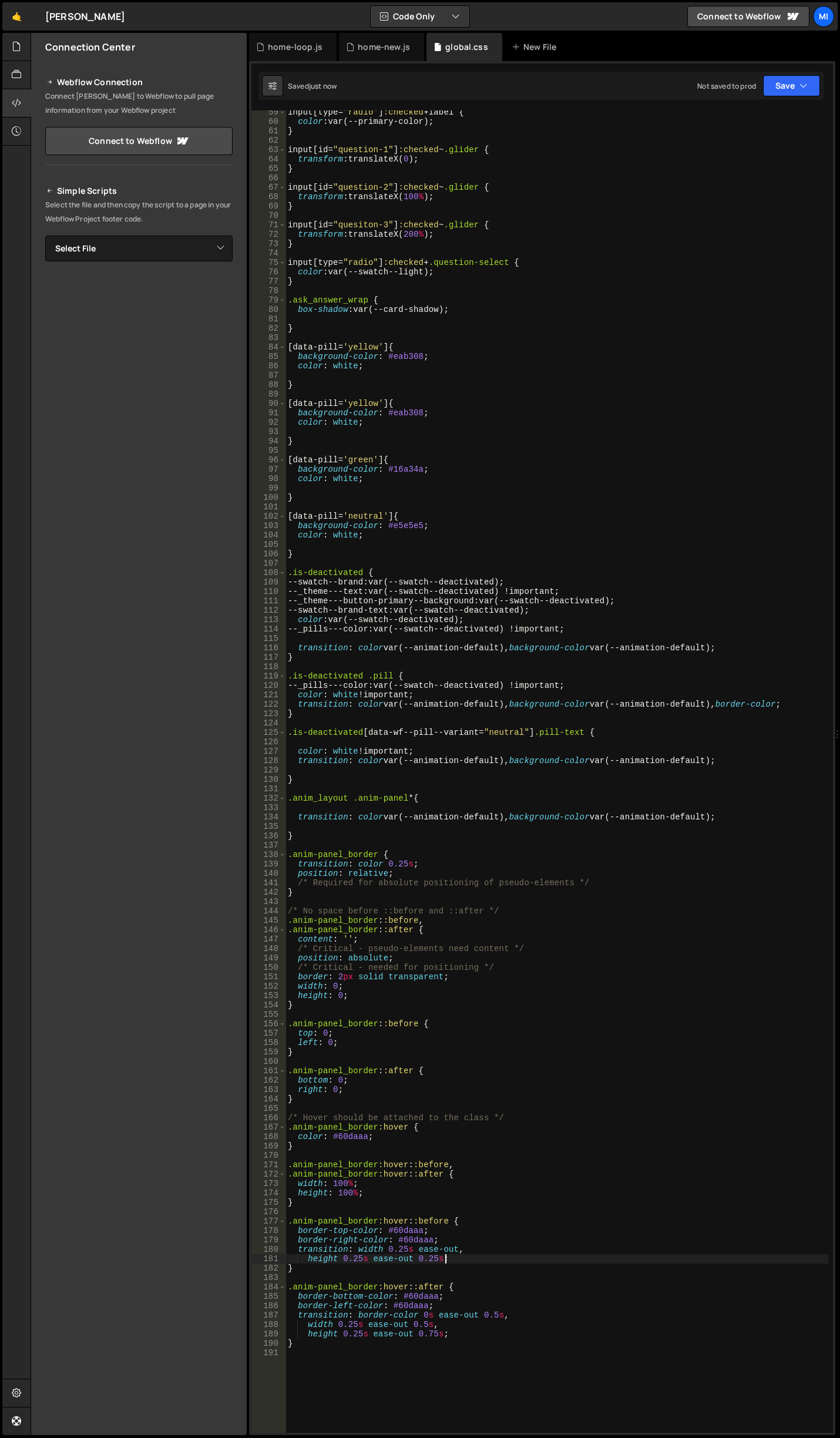
click at [652, 1255] on div "input [ type = " radio " ] :checked + label { color : var(--primary-color) ; } …" at bounding box center [557, 778] width 542 height 1341
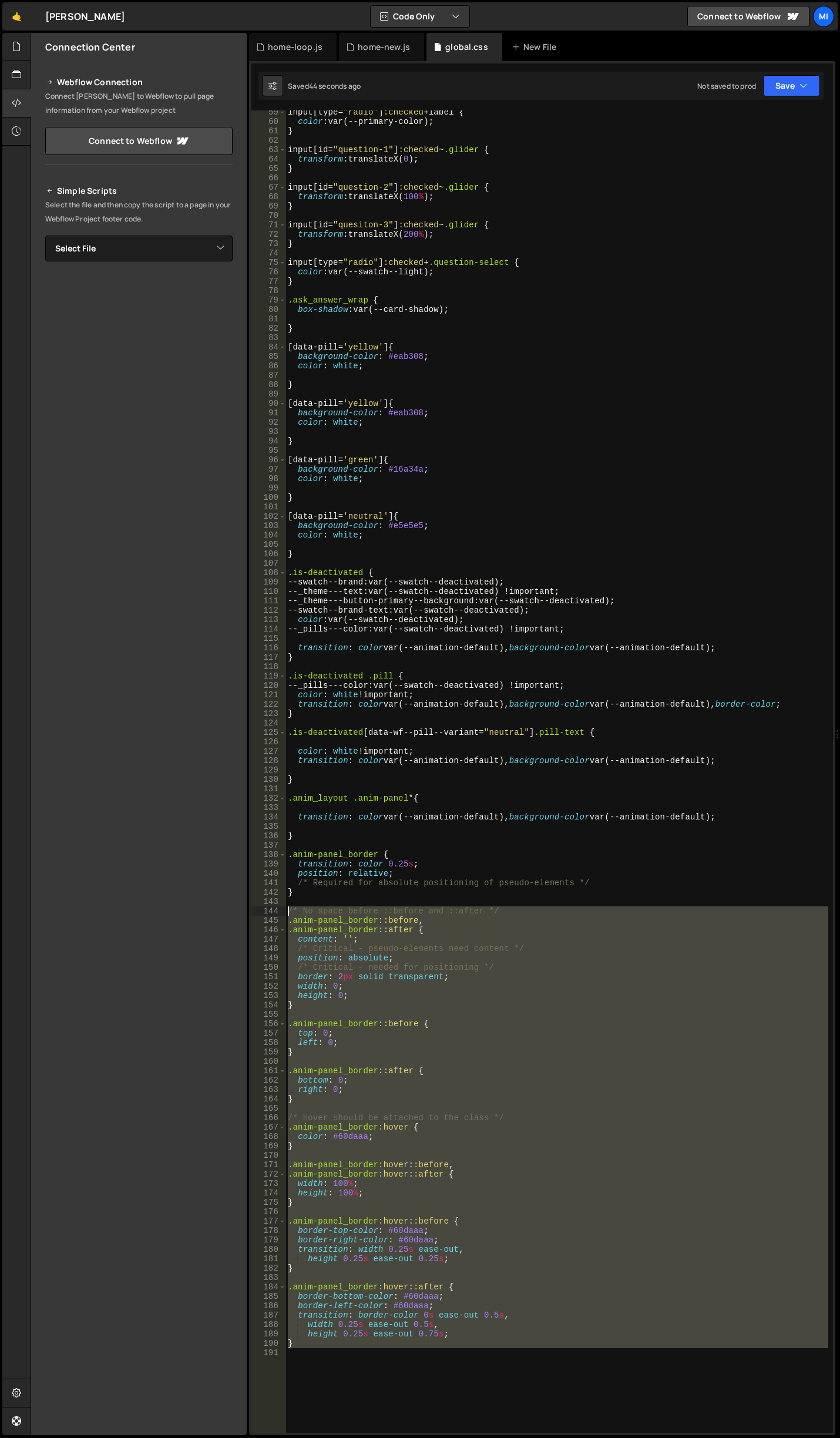
drag, startPoint x: 317, startPoint y: 1383, endPoint x: 175, endPoint y: 916, distance: 488.1
click at [175, 916] on div "Files New File Javascript files 0 canvas.js 0 0 home.js 0 0 home-loop.js 0 0" at bounding box center [435, 734] width 809 height 1402
click at [309, 1344] on div "input [ type = " radio " ] :checked + label { color : var(--primary-color) ; } …" at bounding box center [557, 778] width 542 height 1341
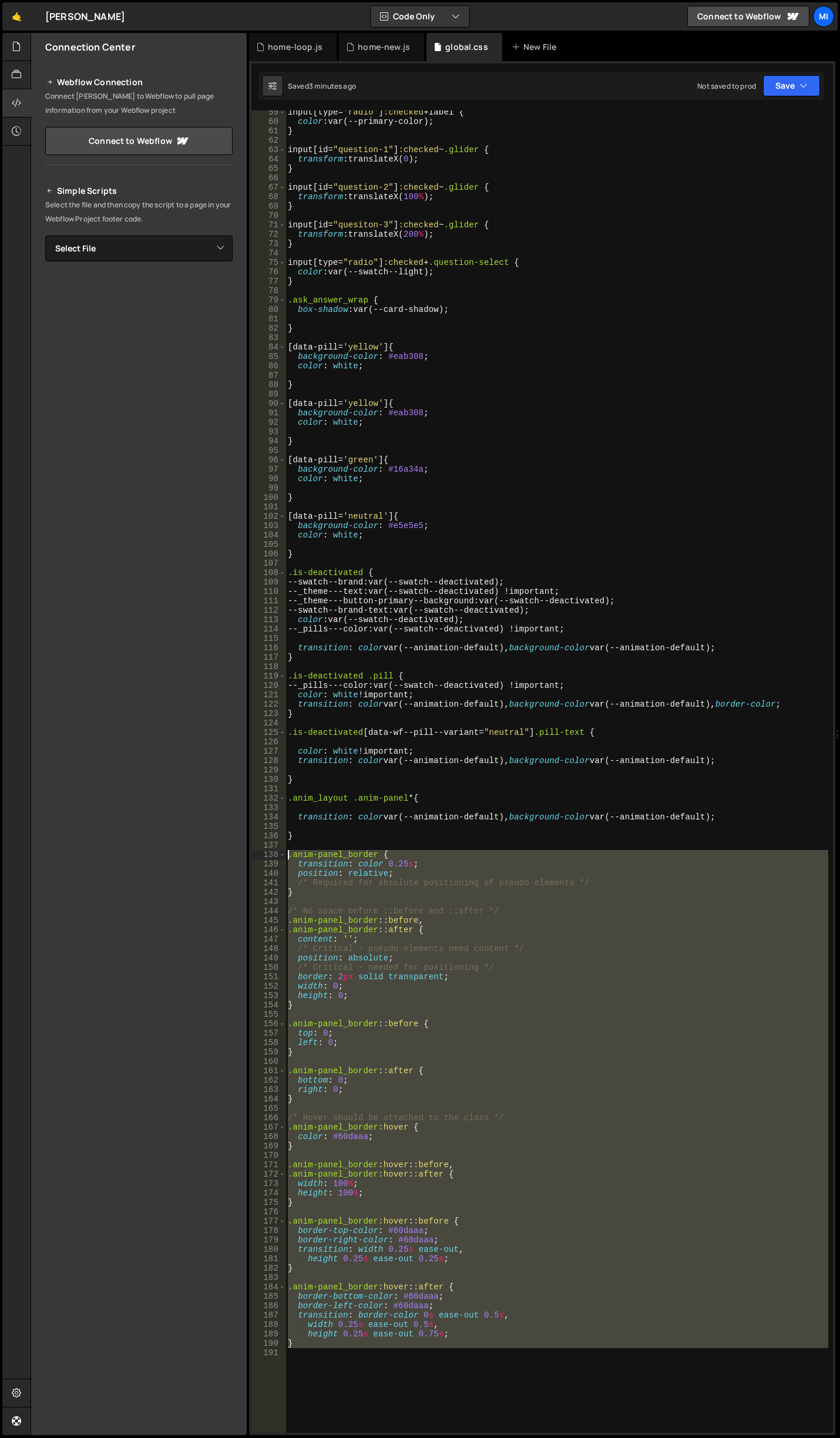
drag, startPoint x: 310, startPoint y: 1356, endPoint x: 229, endPoint y: 855, distance: 507.5
click at [229, 855] on div "Files New File Javascript files 0 canvas.js 0 0 home.js 0 0 home-loop.js 0 0" at bounding box center [435, 734] width 809 height 1402
type textarea ".anim-panel_border { transition: color 0.25s;"
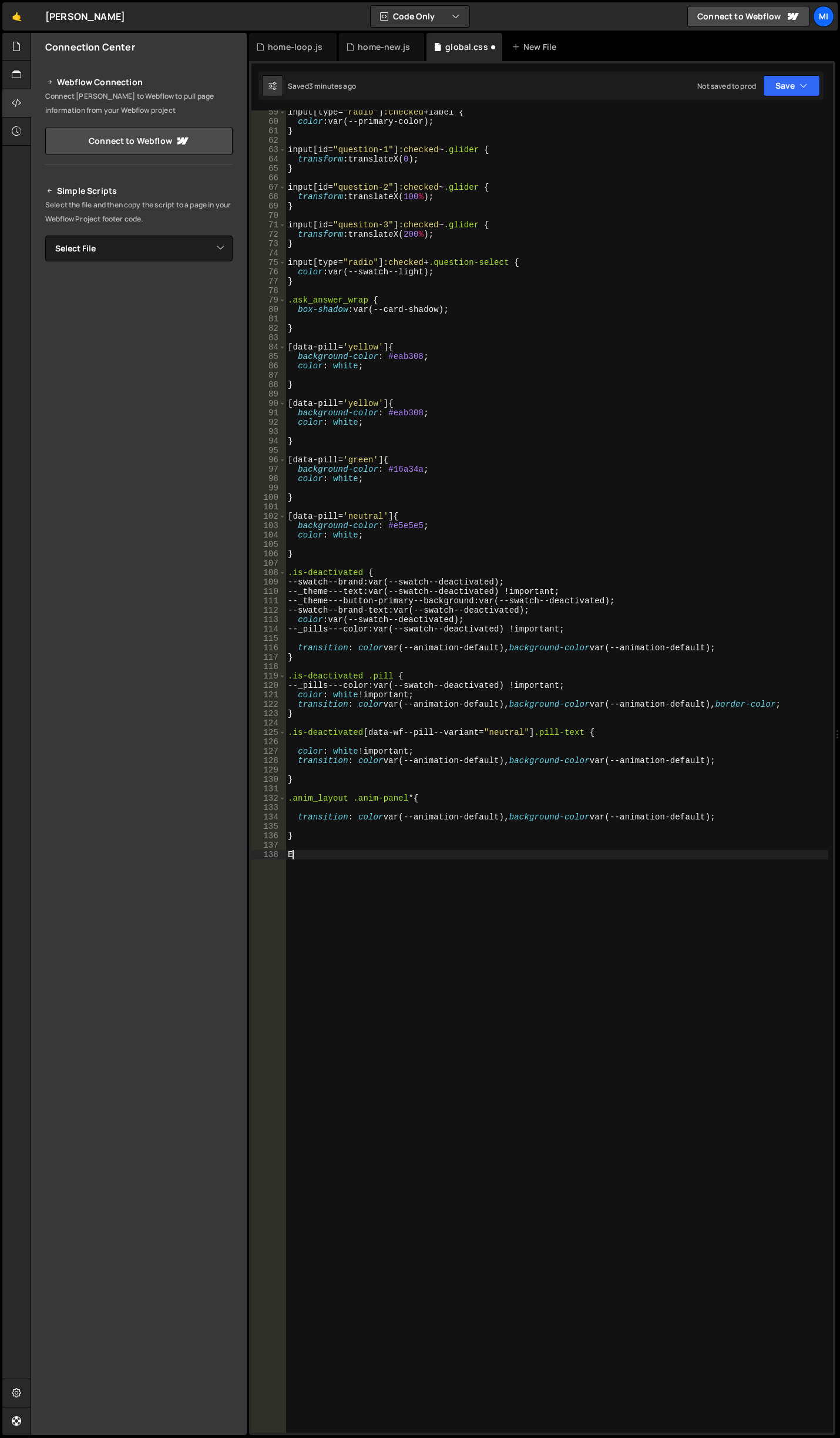
click at [596, 966] on div "input [ type = " radio " ] :checked + label { color : var(--primary-color) ; } …" at bounding box center [557, 778] width 542 height 1341
click at [598, 984] on div "input [ type = " radio " ] :checked + label { color : var(--primary-color) ; } …" at bounding box center [557, 778] width 542 height 1341
type textarea "E"
click at [598, 984] on div "input [ type = " radio " ] :checked + label { color : var(--primary-color) ; } …" at bounding box center [557, 778] width 542 height 1341
